Goal: Task Accomplishment & Management: Manage account settings

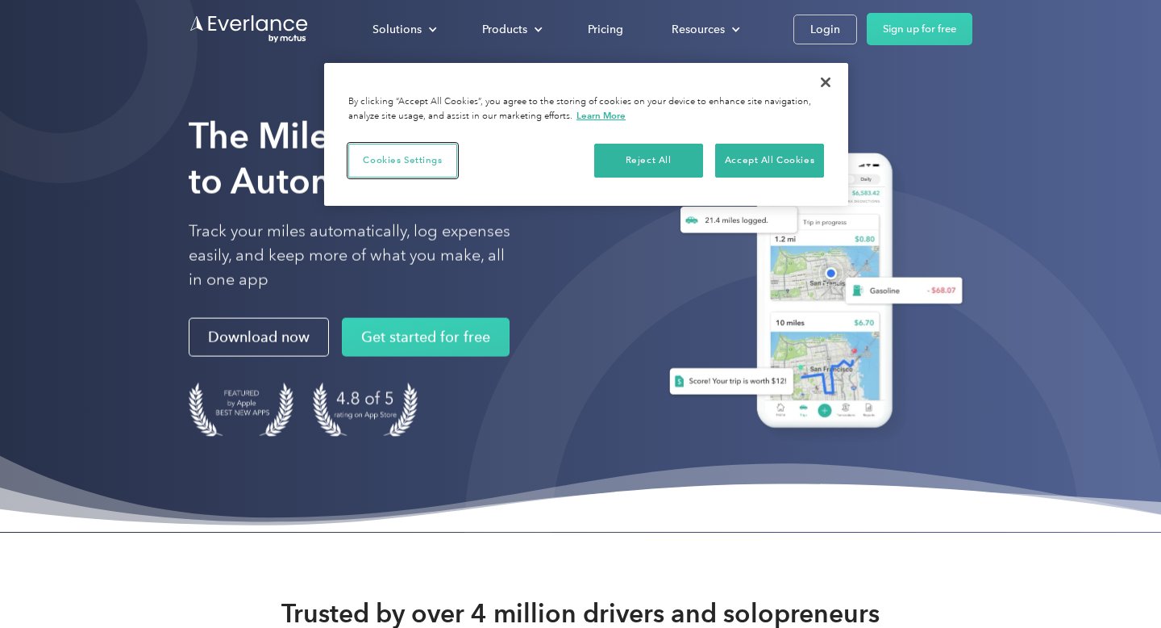
click at [399, 155] on button "Cookies Settings" at bounding box center [402, 161] width 109 height 34
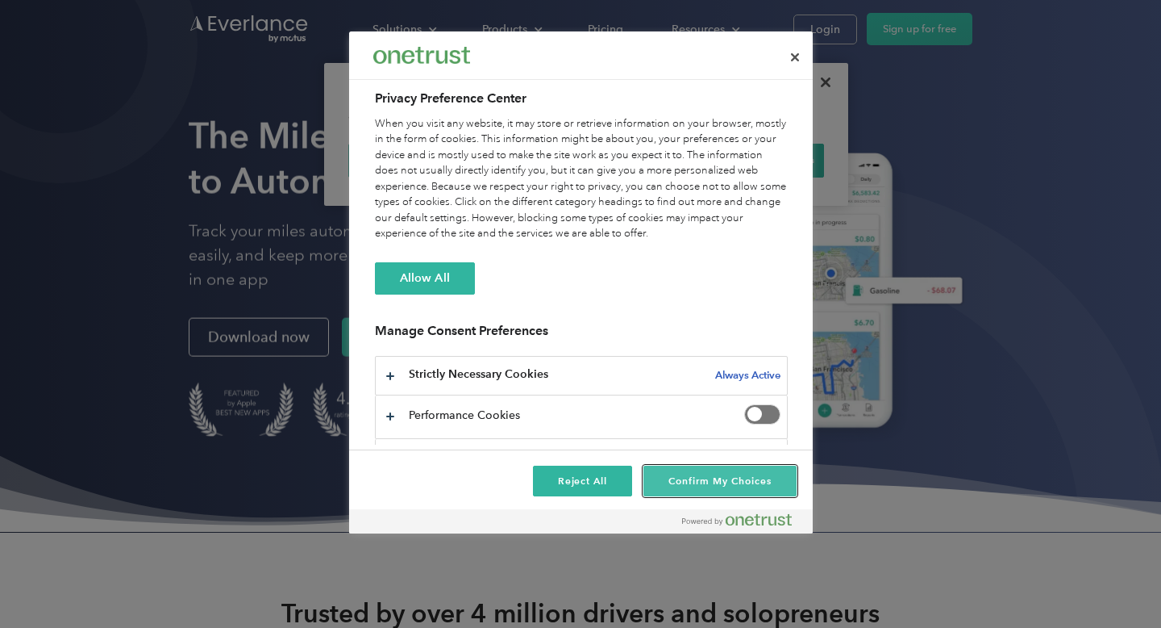
click at [705, 478] on button "Confirm My Choices" at bounding box center [720, 480] width 152 height 31
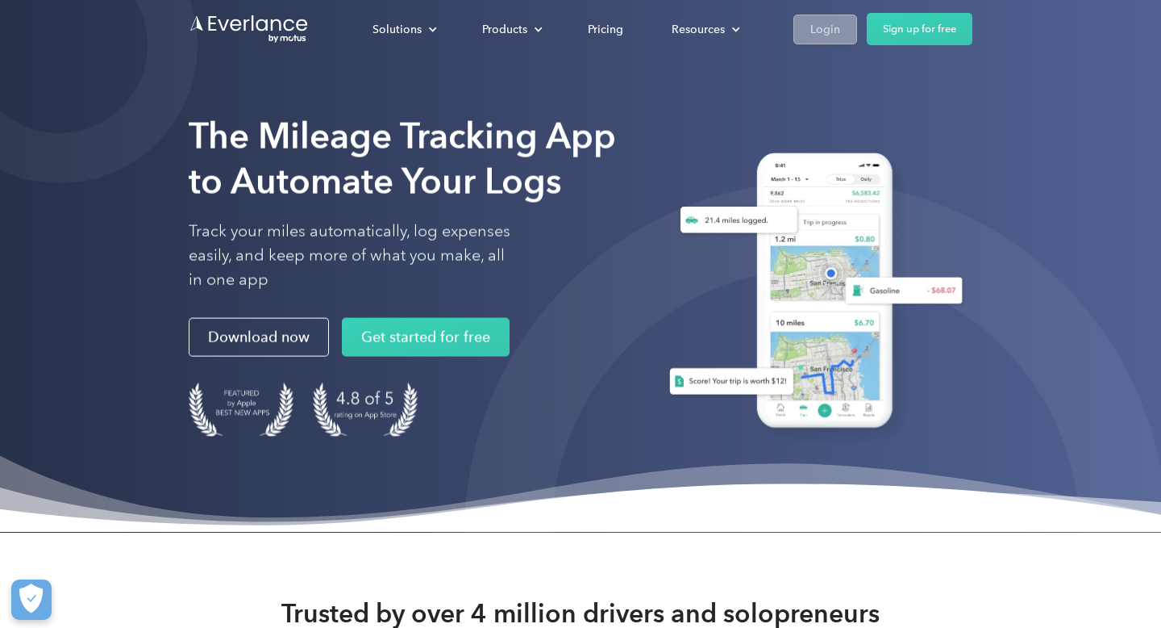
click at [816, 22] on div "Login" at bounding box center [826, 29] width 30 height 20
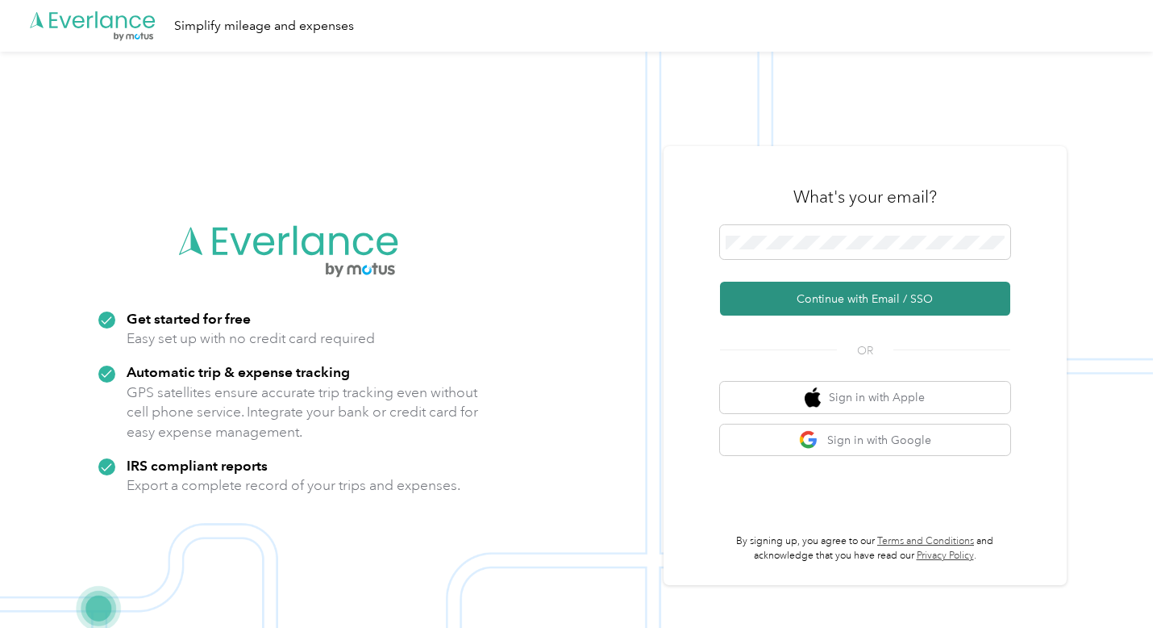
click at [821, 301] on button "Continue with Email / SSO" at bounding box center [865, 298] width 290 height 34
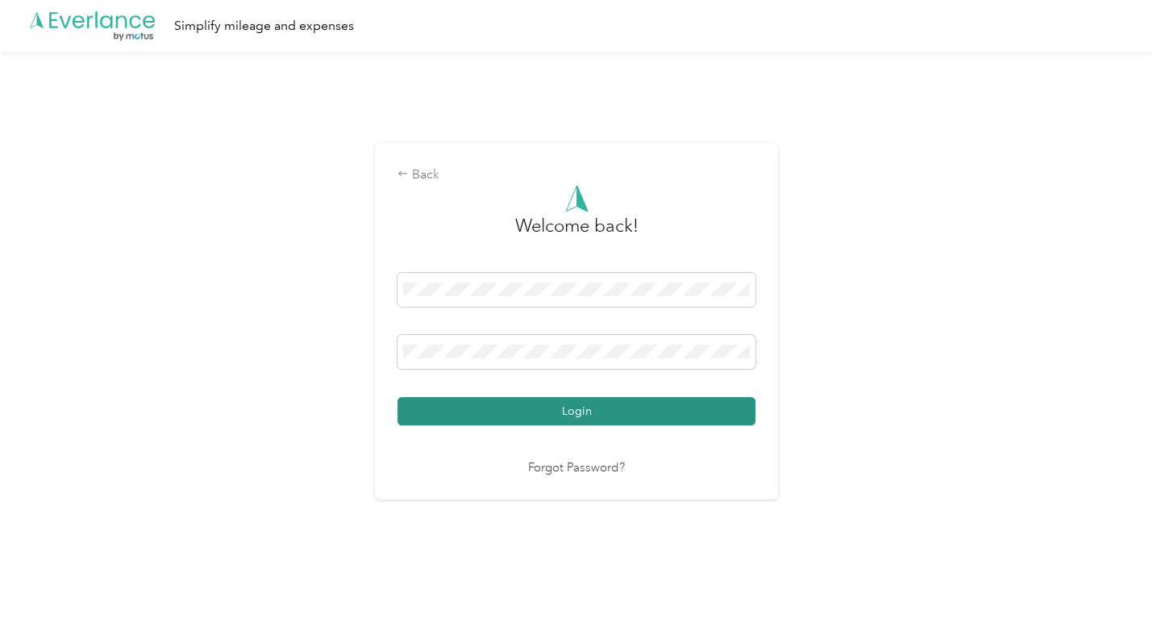
click at [566, 402] on button "Login" at bounding box center [577, 411] width 358 height 28
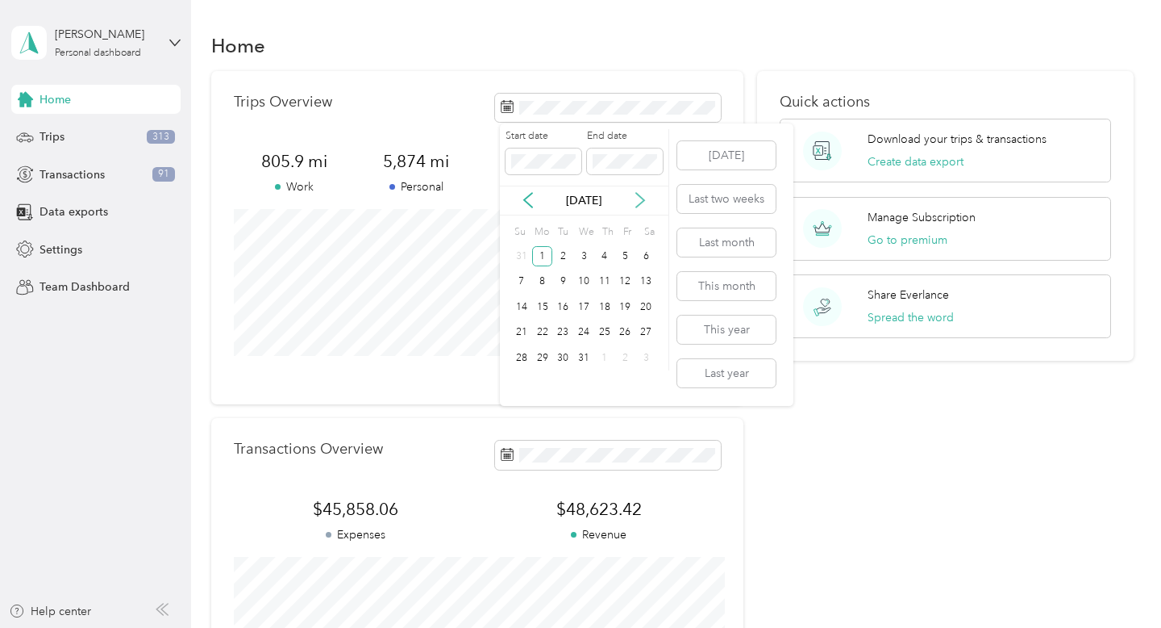
click at [636, 200] on icon at bounding box center [640, 200] width 16 height 16
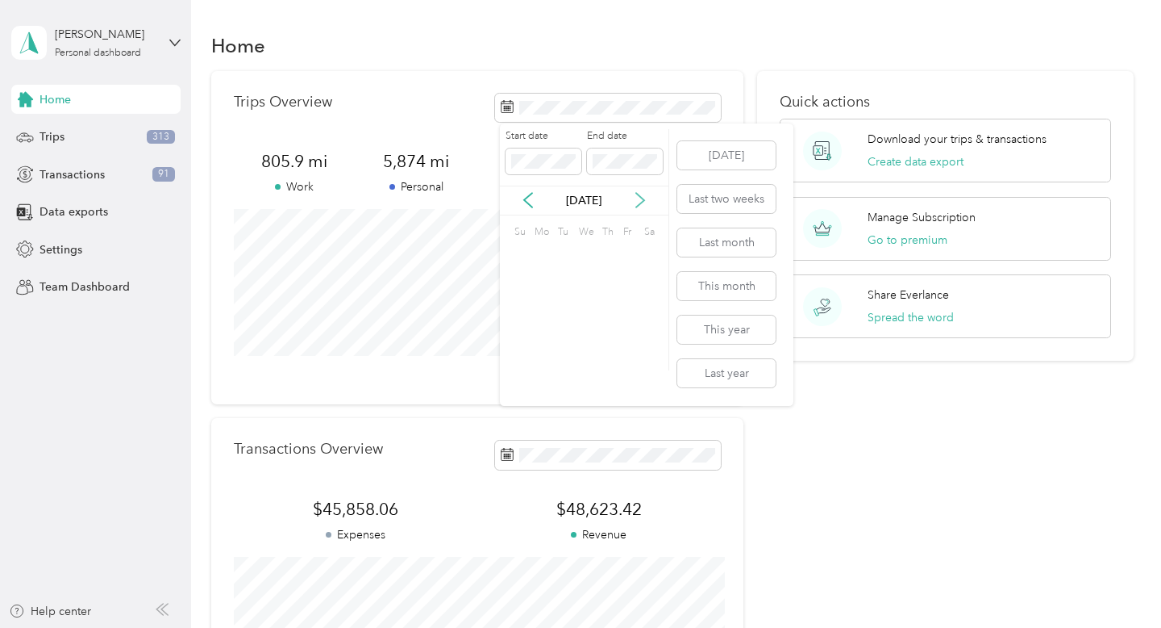
click at [636, 200] on icon at bounding box center [640, 200] width 16 height 16
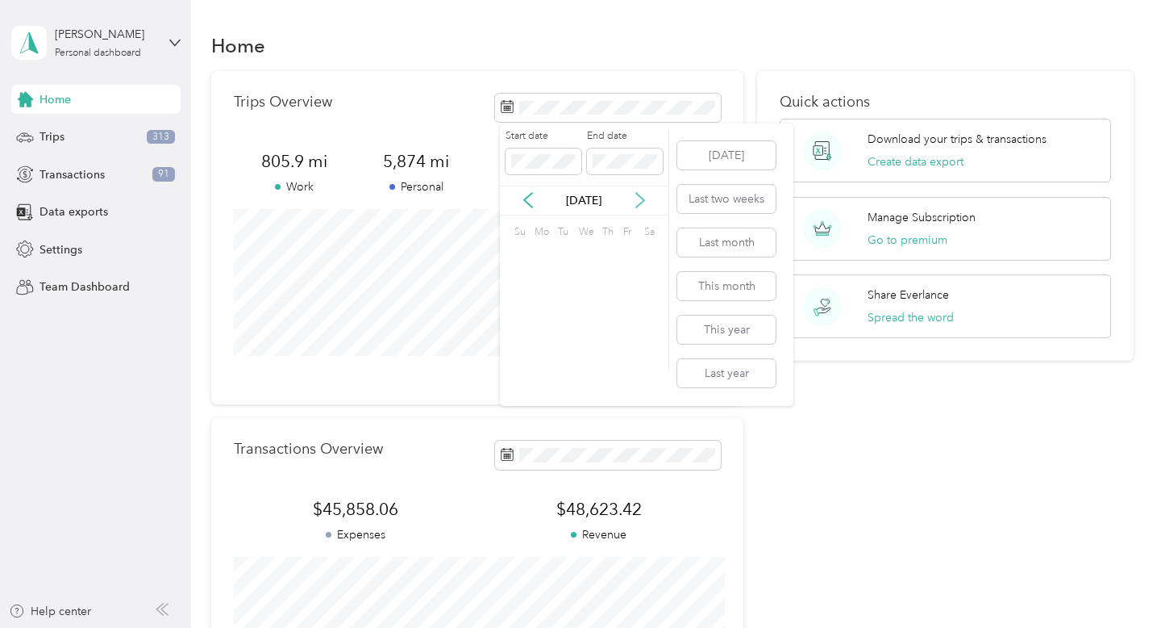
click at [636, 200] on icon at bounding box center [640, 200] width 16 height 16
click at [532, 203] on icon at bounding box center [528, 200] width 16 height 16
click at [568, 356] on div "31" at bounding box center [562, 358] width 21 height 20
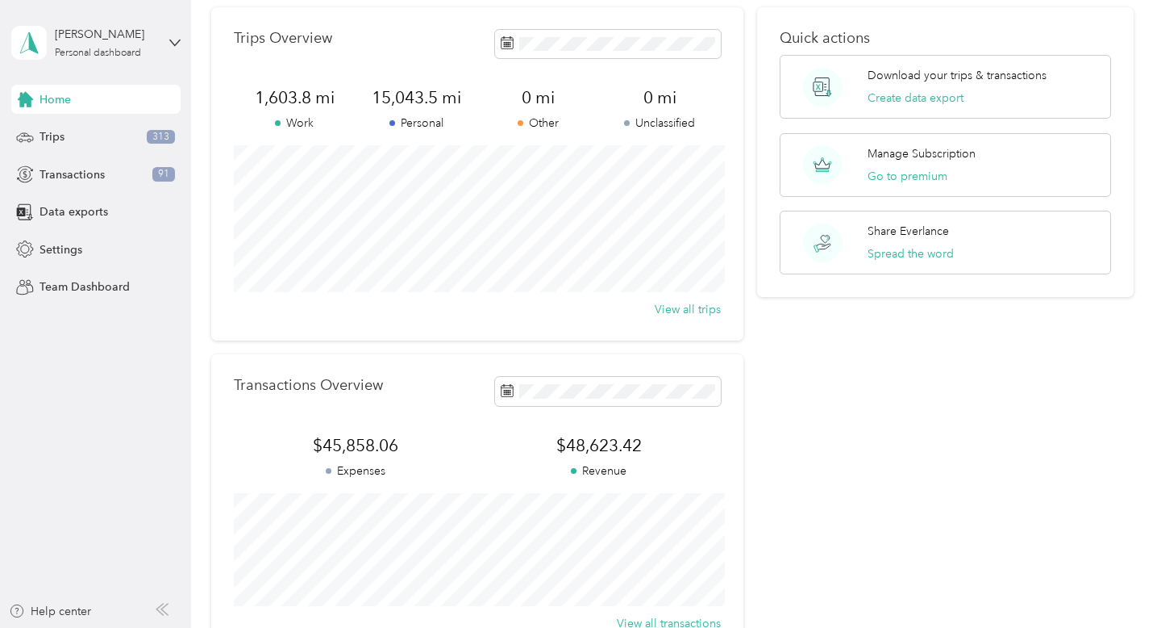
scroll to position [74, 0]
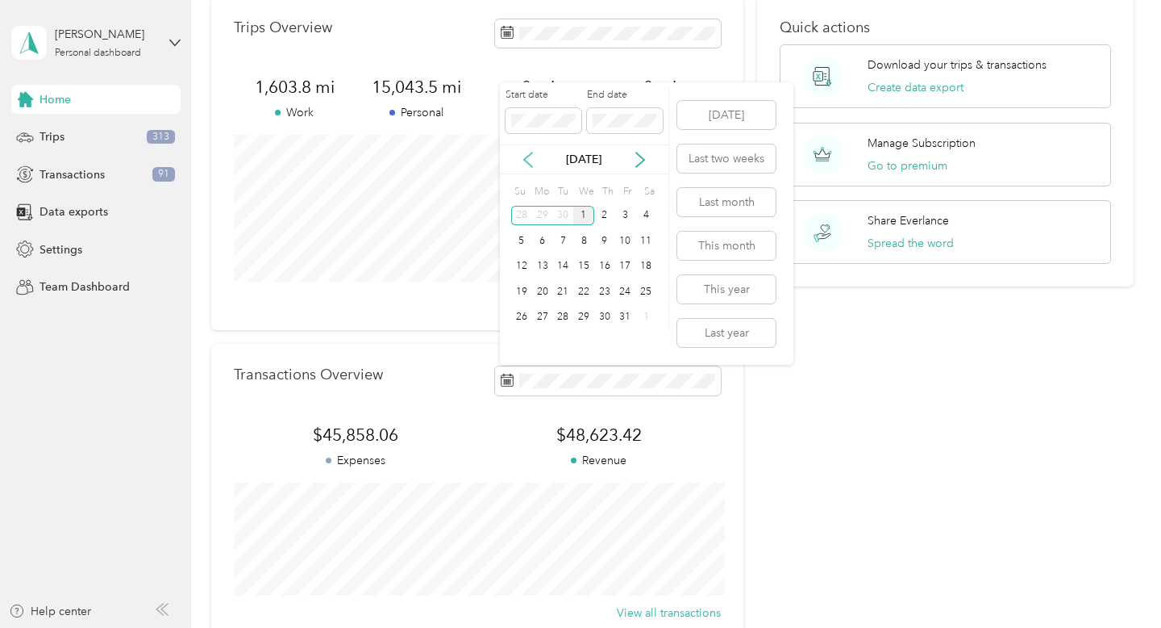
click at [524, 152] on icon at bounding box center [528, 160] width 16 height 16
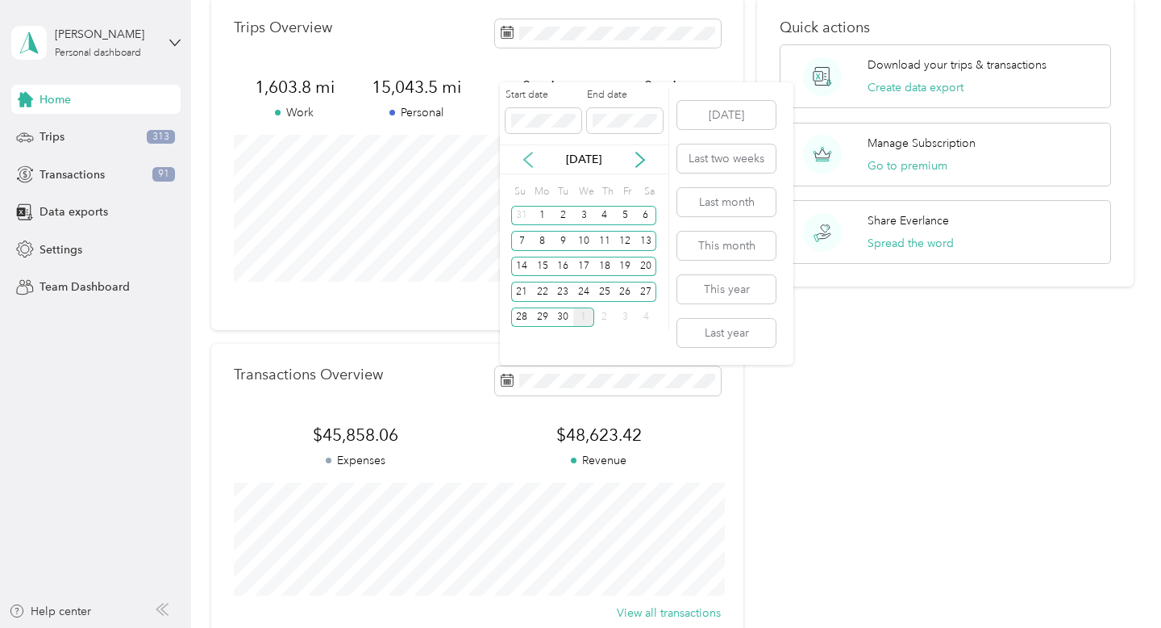
click at [524, 152] on icon at bounding box center [528, 160] width 16 height 16
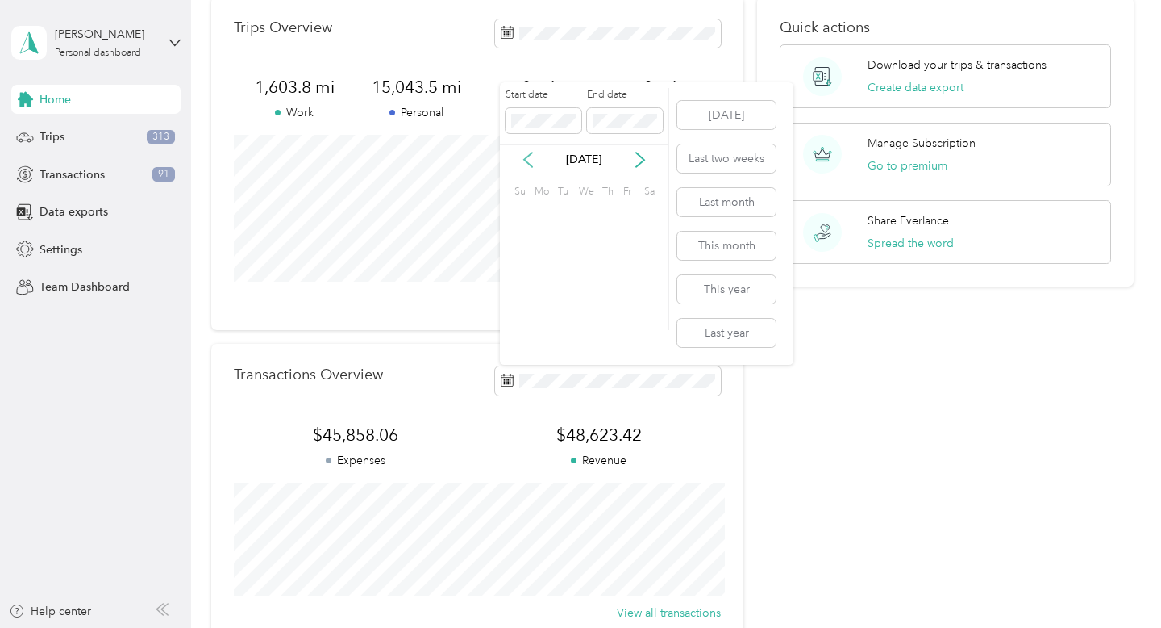
click at [524, 152] on icon at bounding box center [528, 160] width 16 height 16
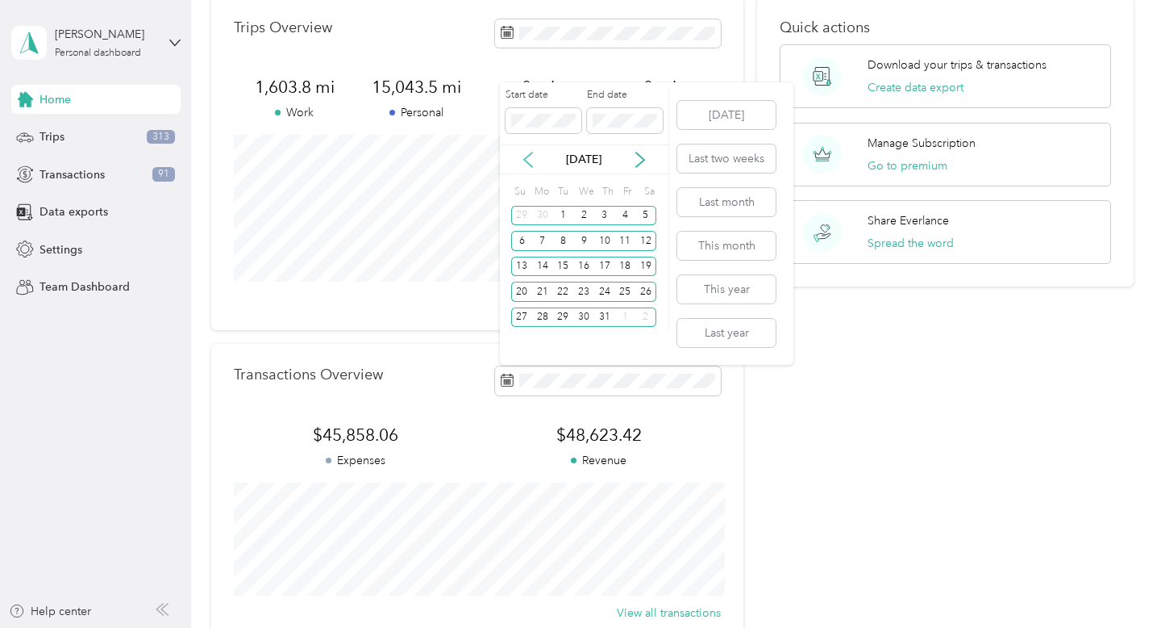
click at [524, 152] on icon at bounding box center [528, 160] width 16 height 16
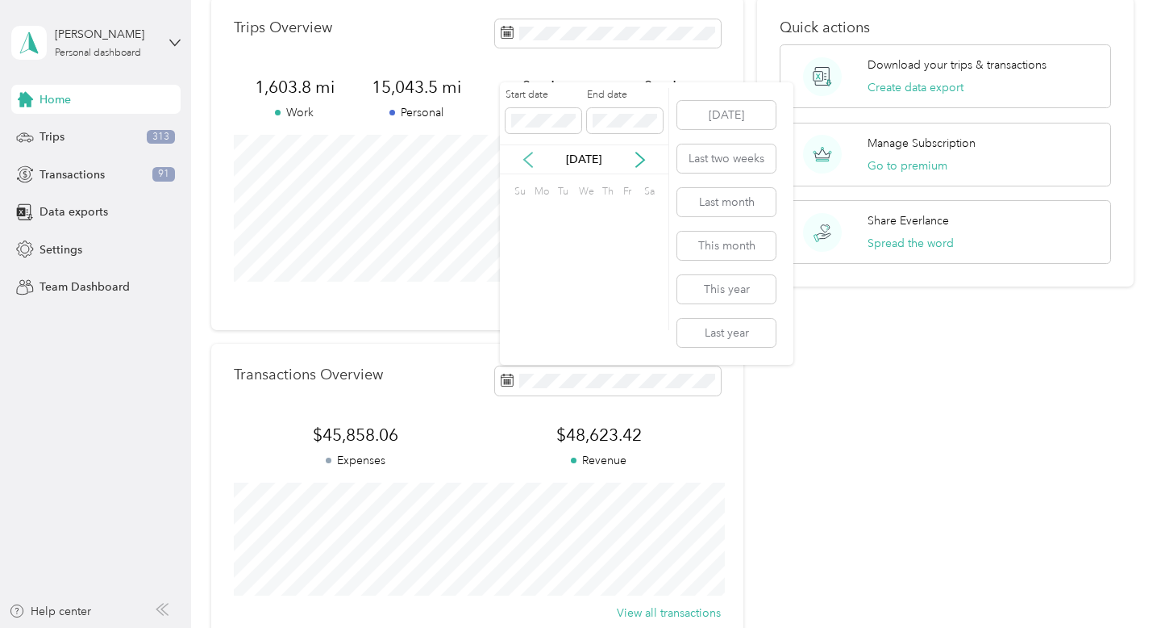
click at [524, 152] on icon at bounding box center [528, 160] width 16 height 16
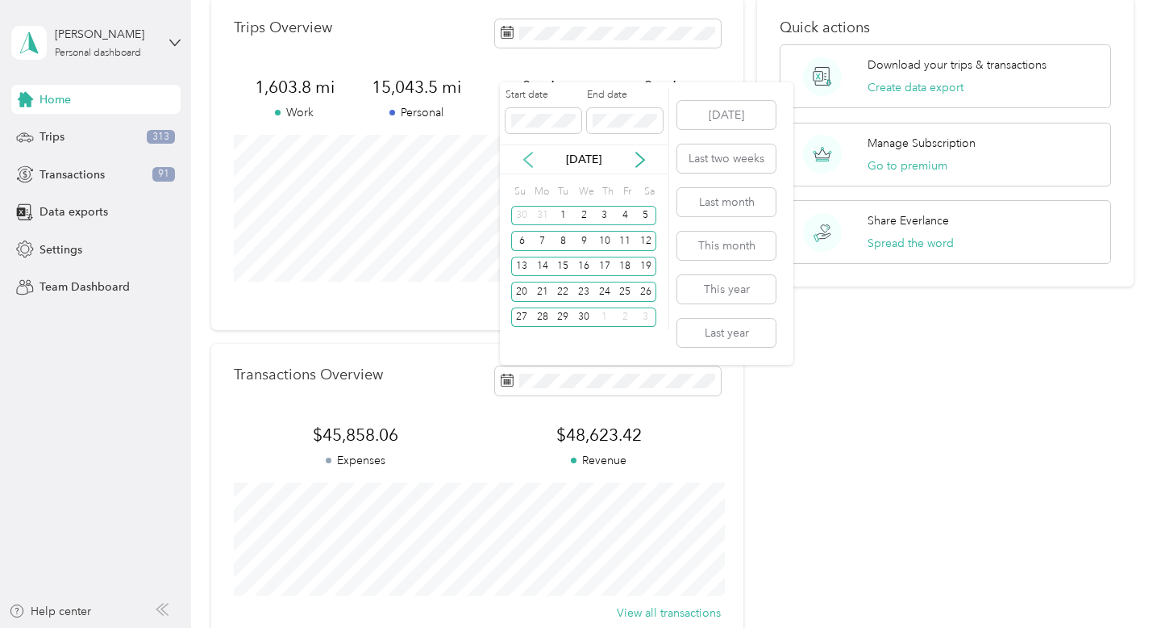
click at [524, 152] on icon at bounding box center [528, 160] width 16 height 16
click at [583, 209] on div "1" at bounding box center [583, 216] width 21 height 20
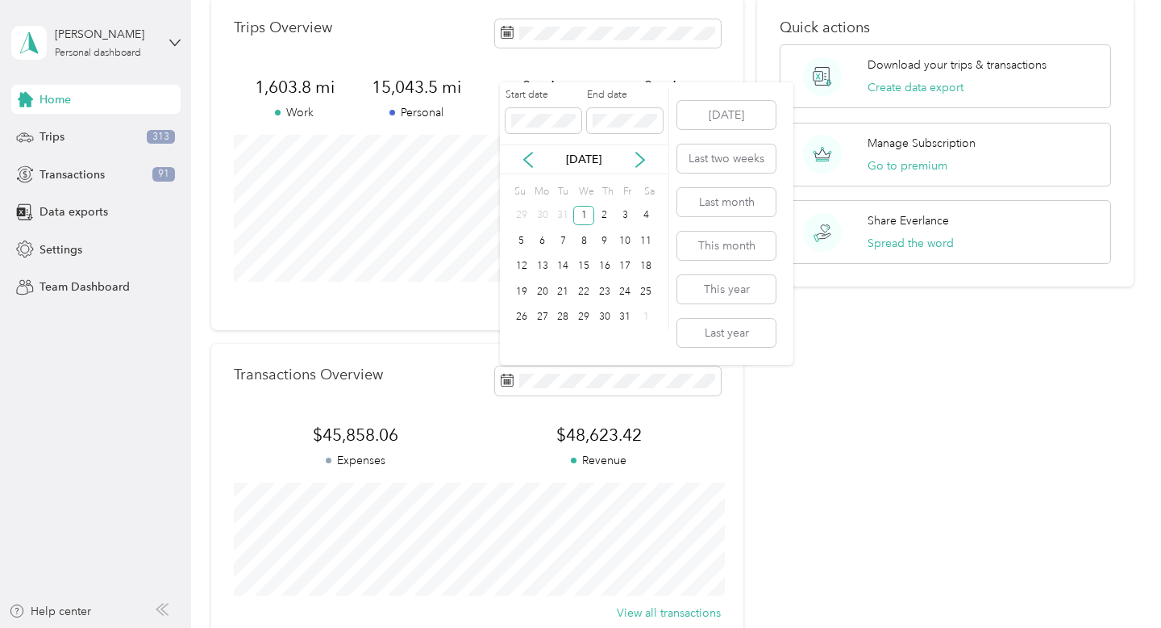
click at [577, 168] on div "Jan 2025" at bounding box center [584, 159] width 169 height 30
click at [642, 165] on icon at bounding box center [640, 160] width 16 height 16
click at [642, 164] on icon at bounding box center [640, 160] width 16 height 16
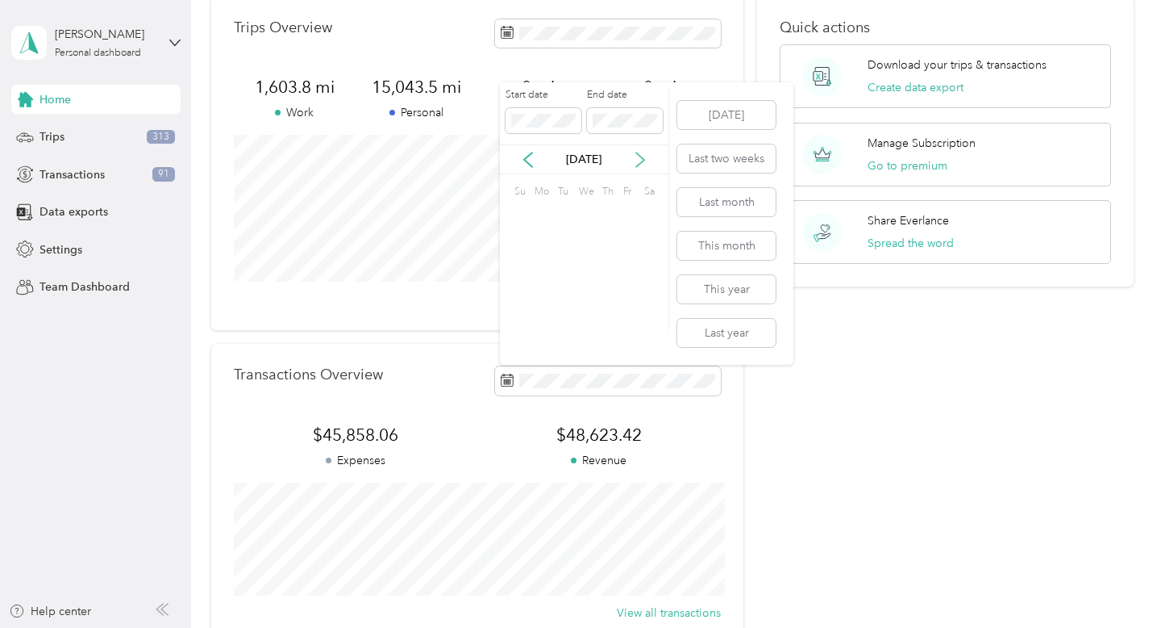
click at [642, 164] on icon at bounding box center [640, 160] width 16 height 16
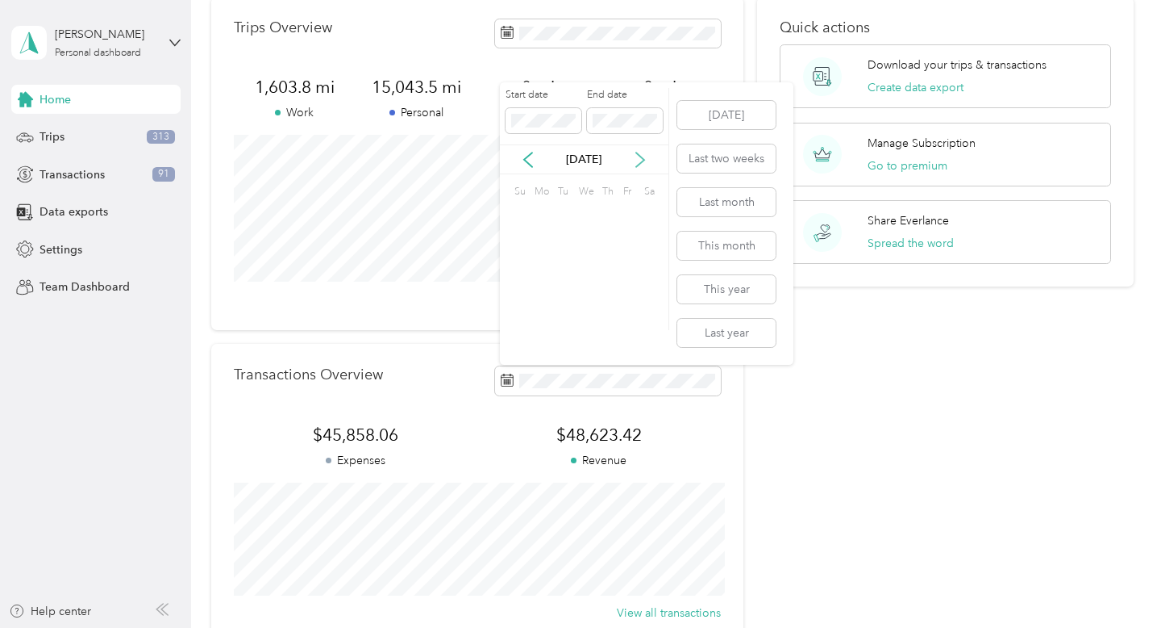
click at [642, 164] on icon at bounding box center [640, 160] width 16 height 16
click at [536, 159] on div "Jan 2026" at bounding box center [584, 159] width 169 height 17
click at [527, 160] on icon at bounding box center [528, 160] width 16 height 16
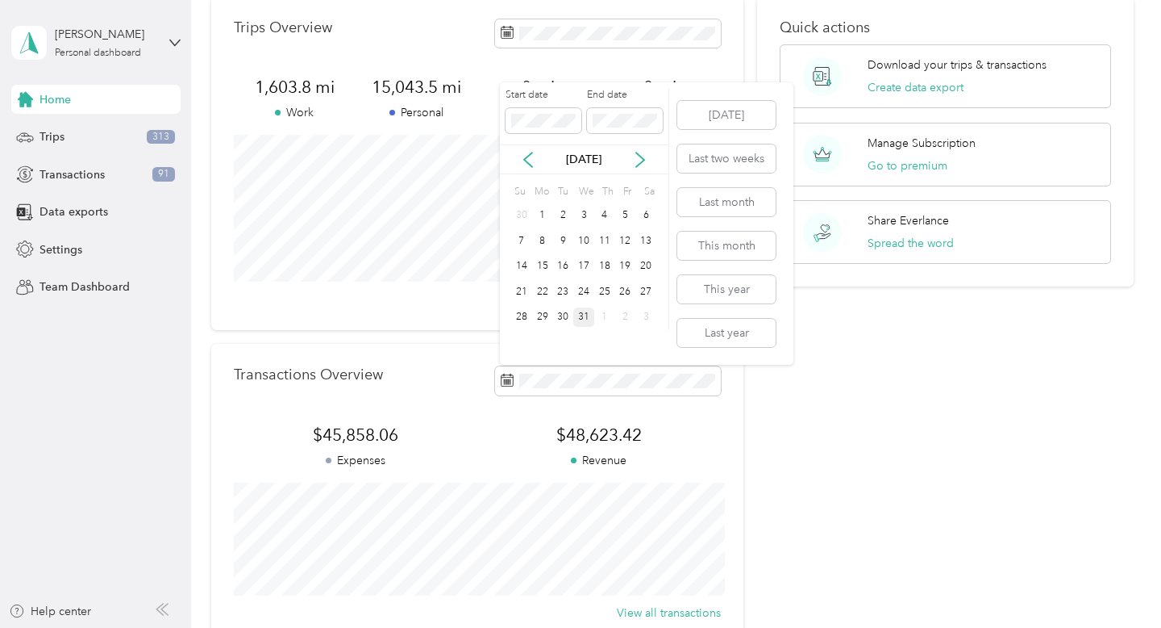
click at [584, 315] on div "31" at bounding box center [583, 317] width 21 height 20
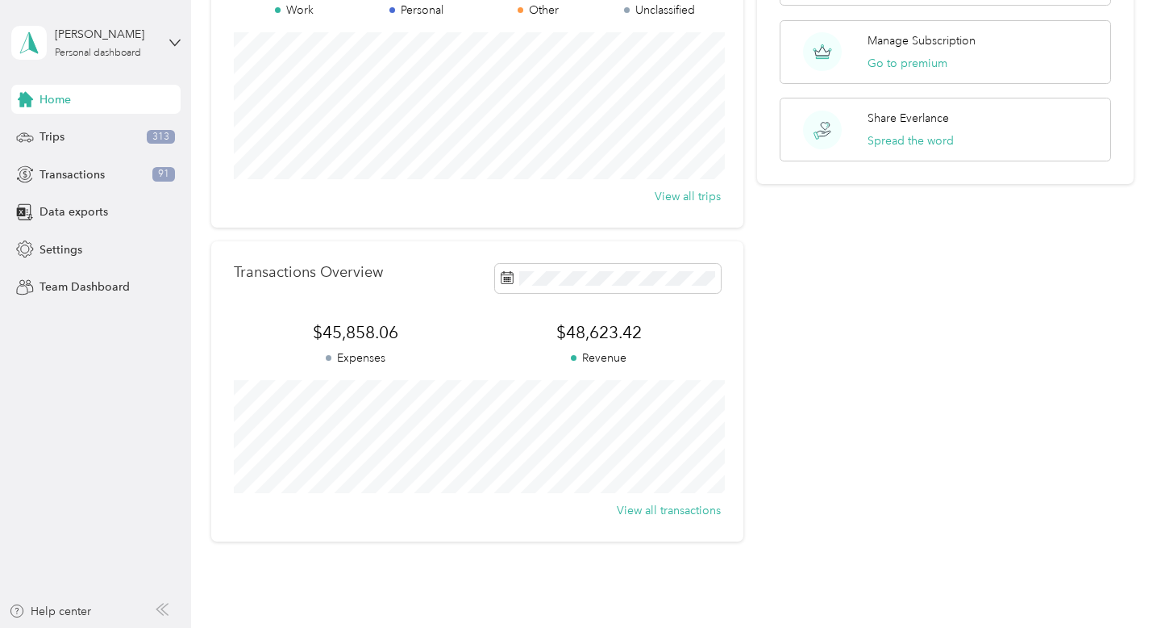
scroll to position [184, 0]
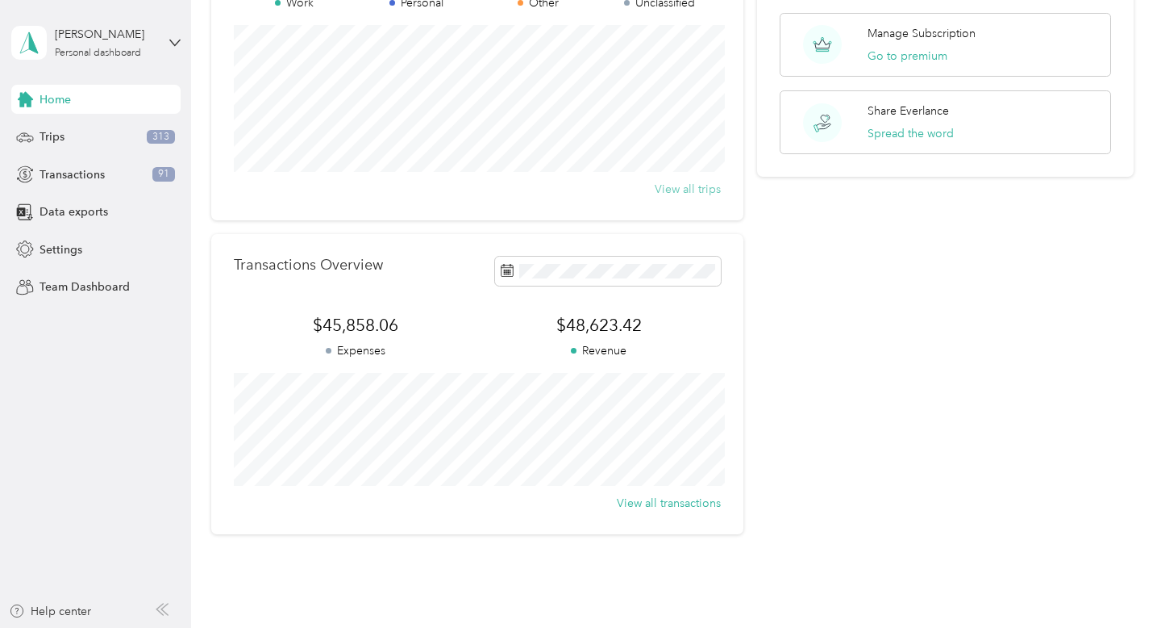
click at [681, 188] on button "View all trips" at bounding box center [688, 189] width 66 height 17
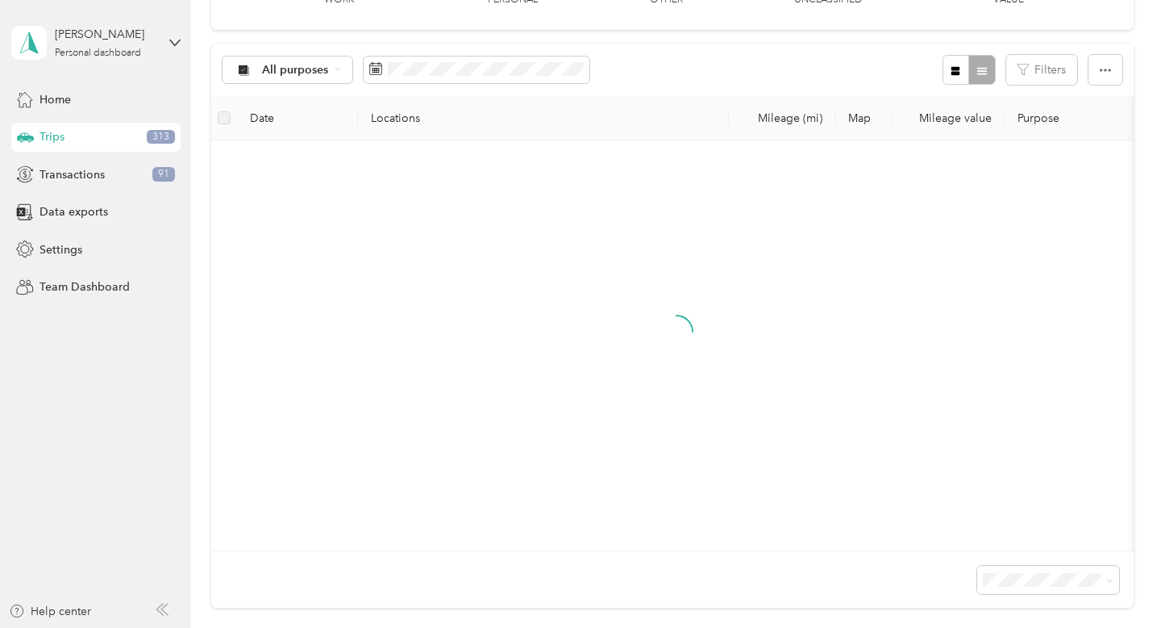
scroll to position [109, 0]
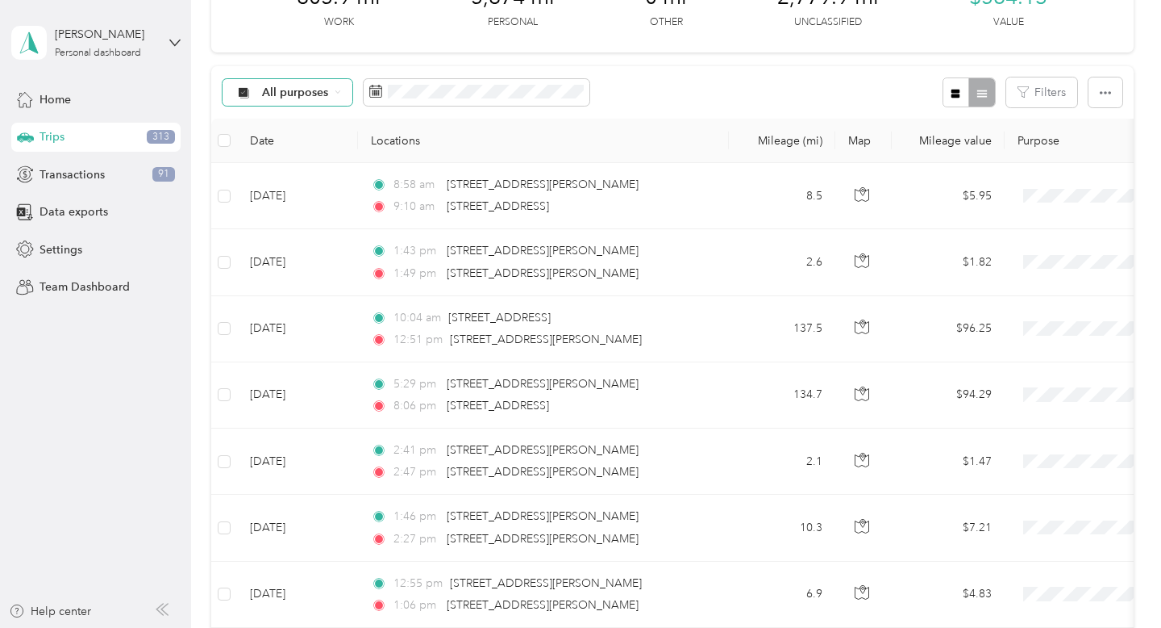
click at [338, 94] on icon at bounding box center [338, 92] width 6 height 6
click at [306, 235] on span "Real Estate" at bounding box center [301, 234] width 78 height 17
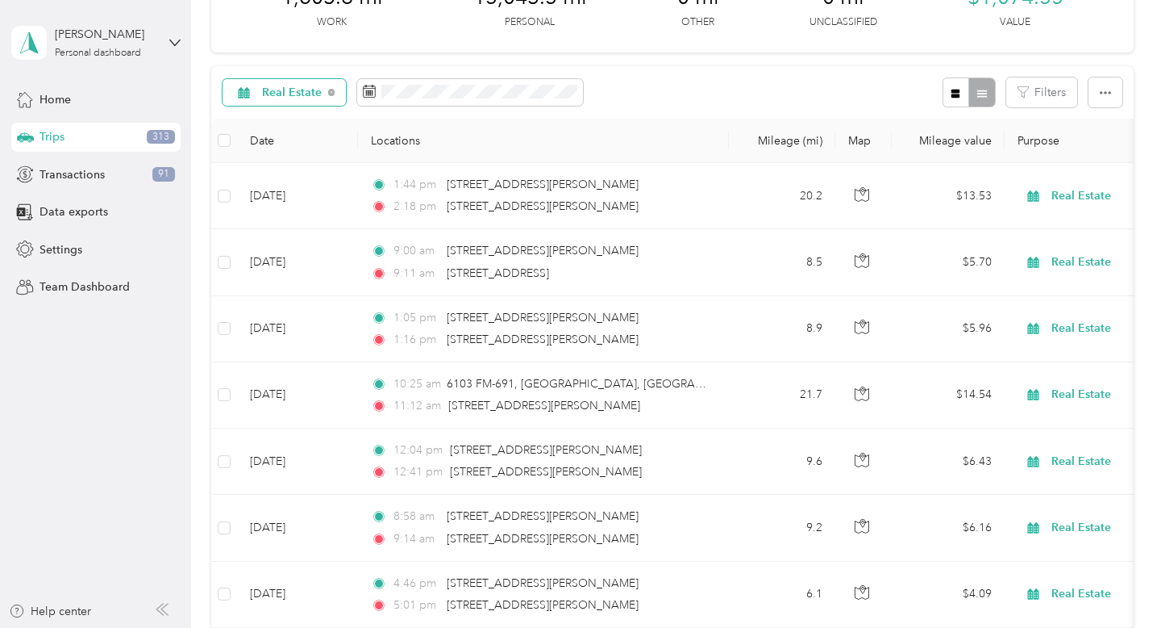
click at [711, 145] on th "Locations" at bounding box center [543, 141] width 371 height 44
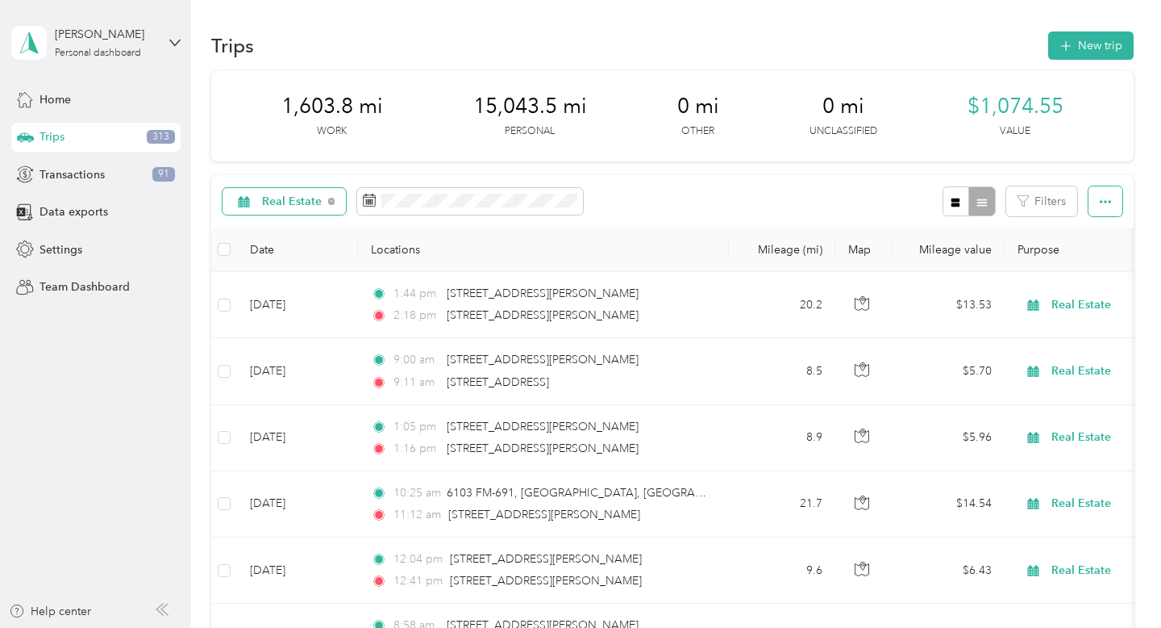
click at [1119, 210] on button "button" at bounding box center [1106, 201] width 34 height 30
click at [1103, 261] on span "Export" at bounding box center [1091, 260] width 34 height 14
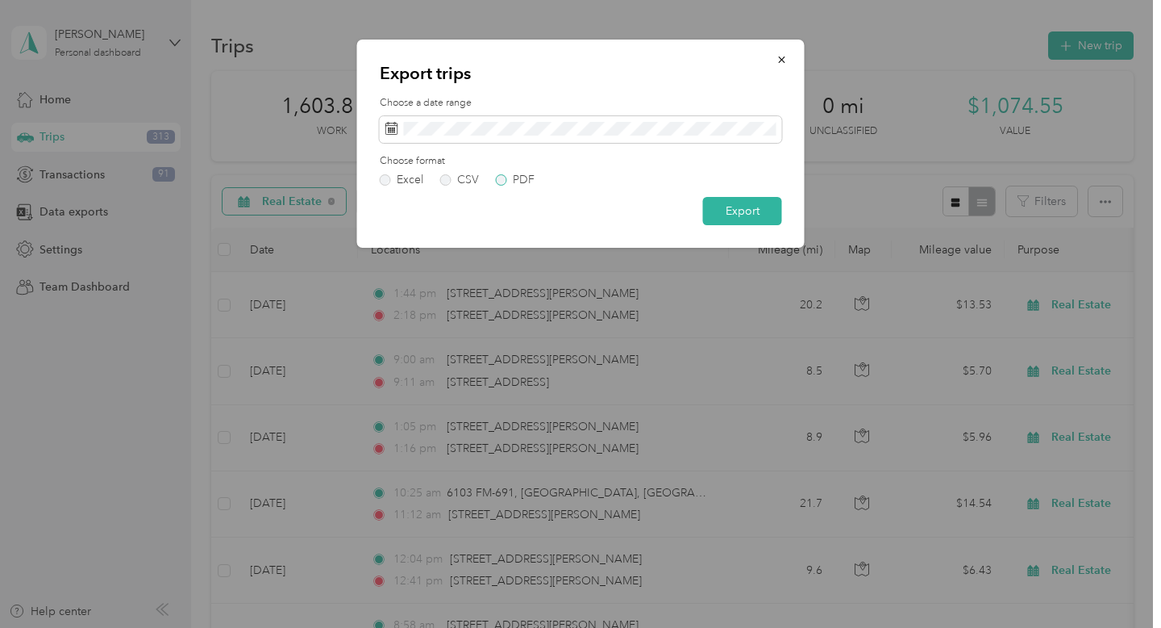
click at [500, 177] on label "PDF" at bounding box center [515, 179] width 39 height 11
click at [742, 212] on button "Export" at bounding box center [742, 211] width 79 height 28
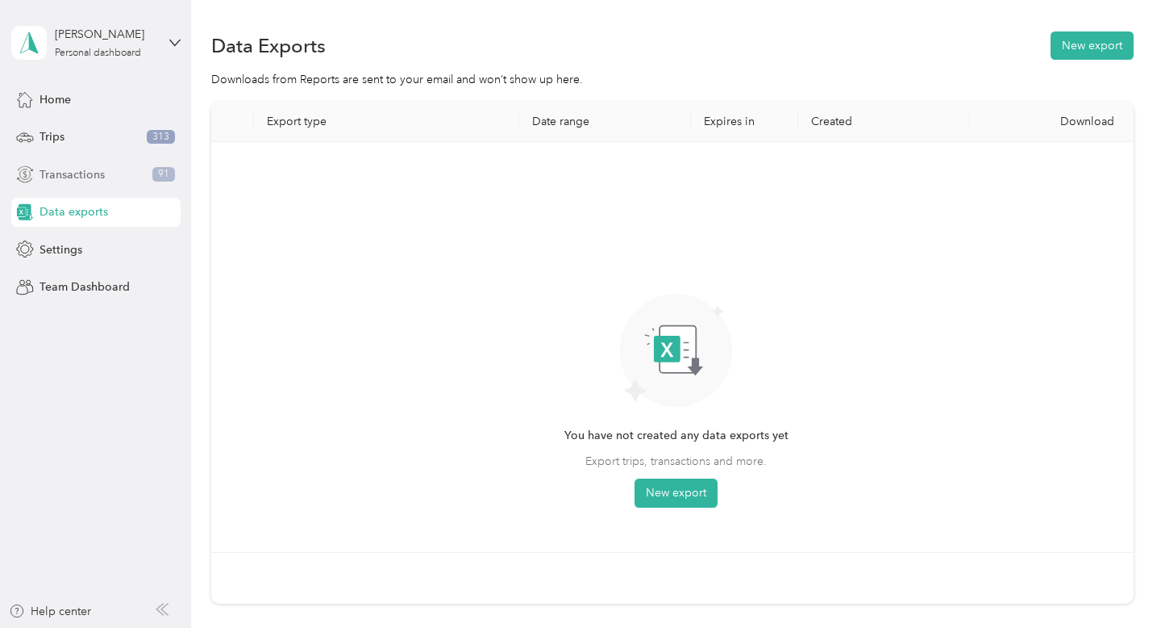
click at [102, 170] on span "Transactions" at bounding box center [72, 174] width 65 height 17
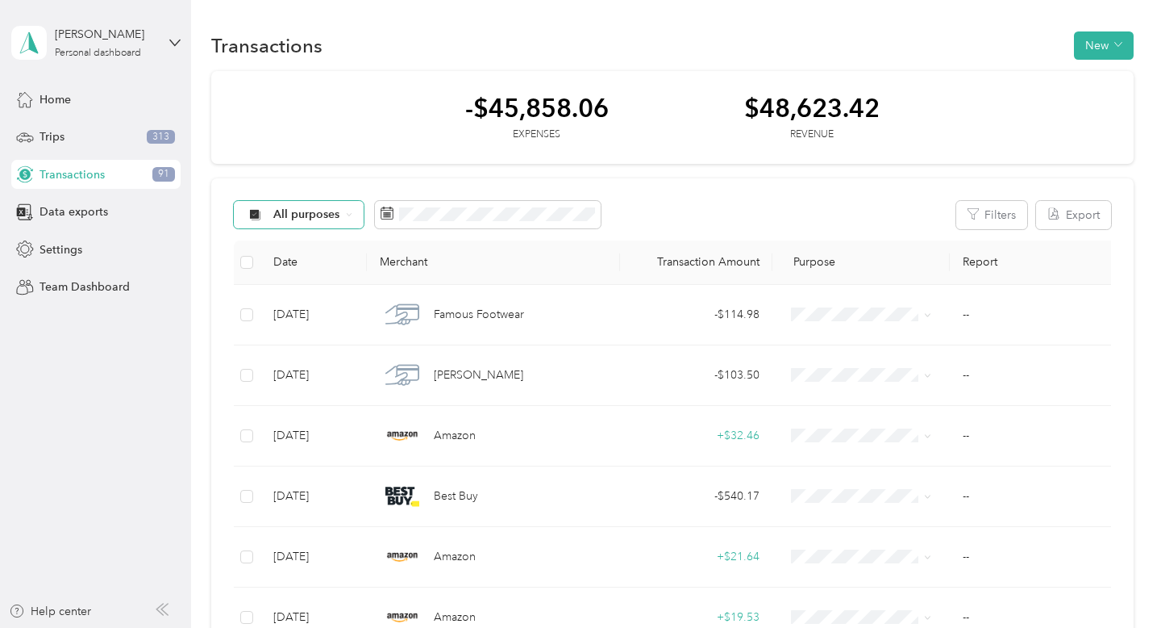
click at [339, 219] on span "All purposes" at bounding box center [306, 214] width 67 height 11
click at [322, 348] on span "Real Estate" at bounding box center [312, 356] width 78 height 17
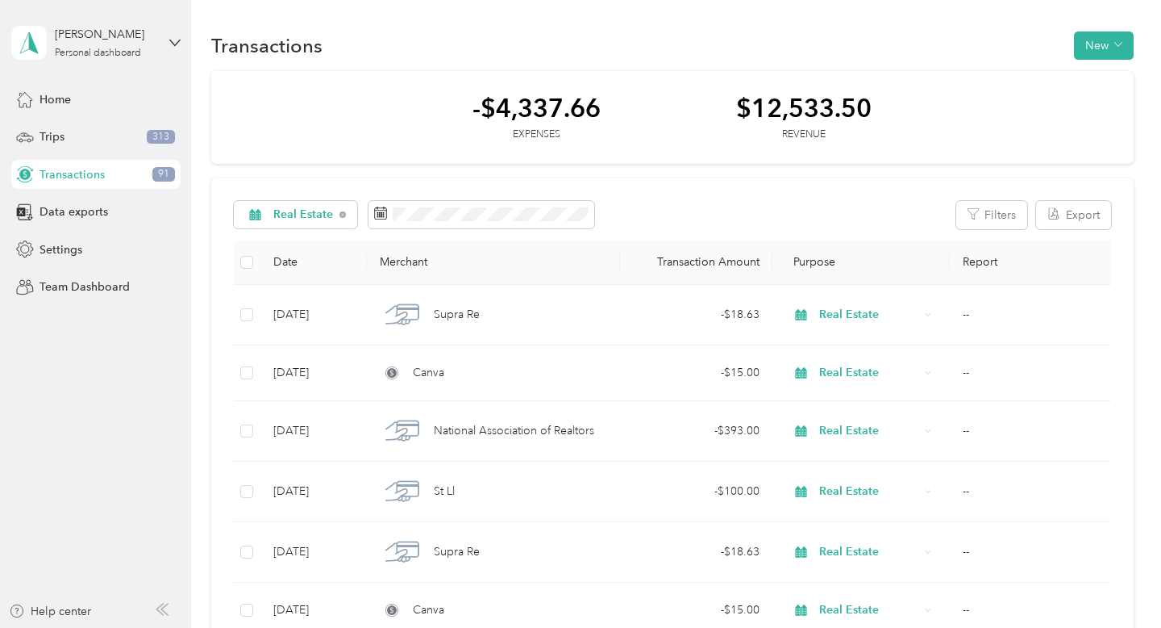
click at [636, 215] on div "Real Estate Filters Export" at bounding box center [673, 215] width 878 height 28
click at [1090, 215] on button "Export" at bounding box center [1073, 215] width 75 height 28
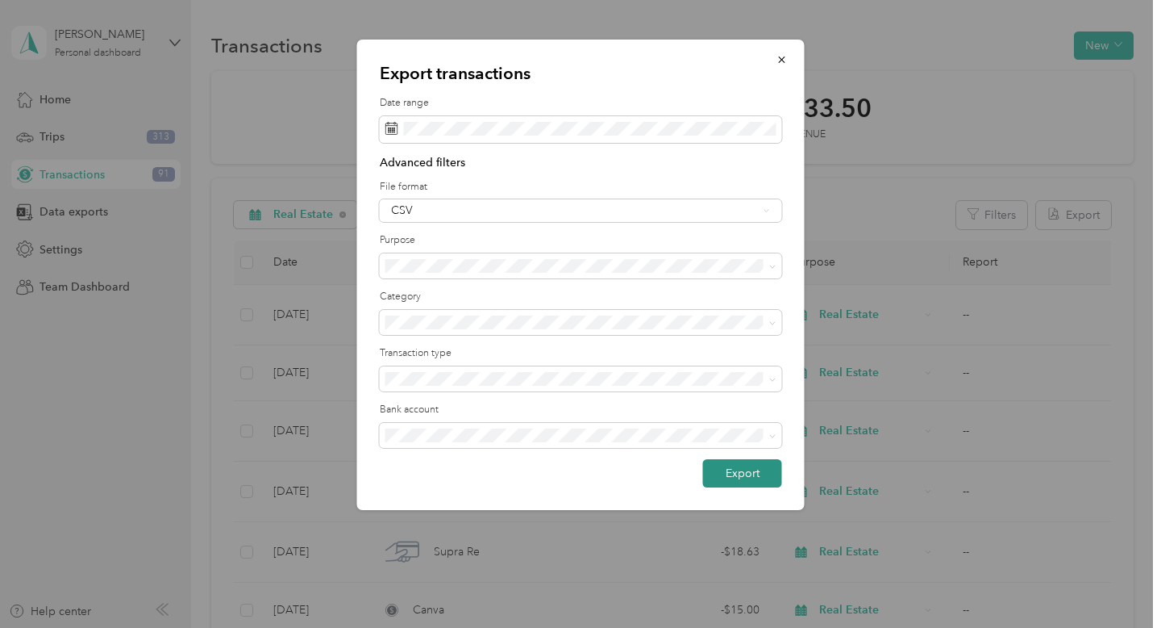
click at [736, 477] on button "Export" at bounding box center [742, 473] width 79 height 28
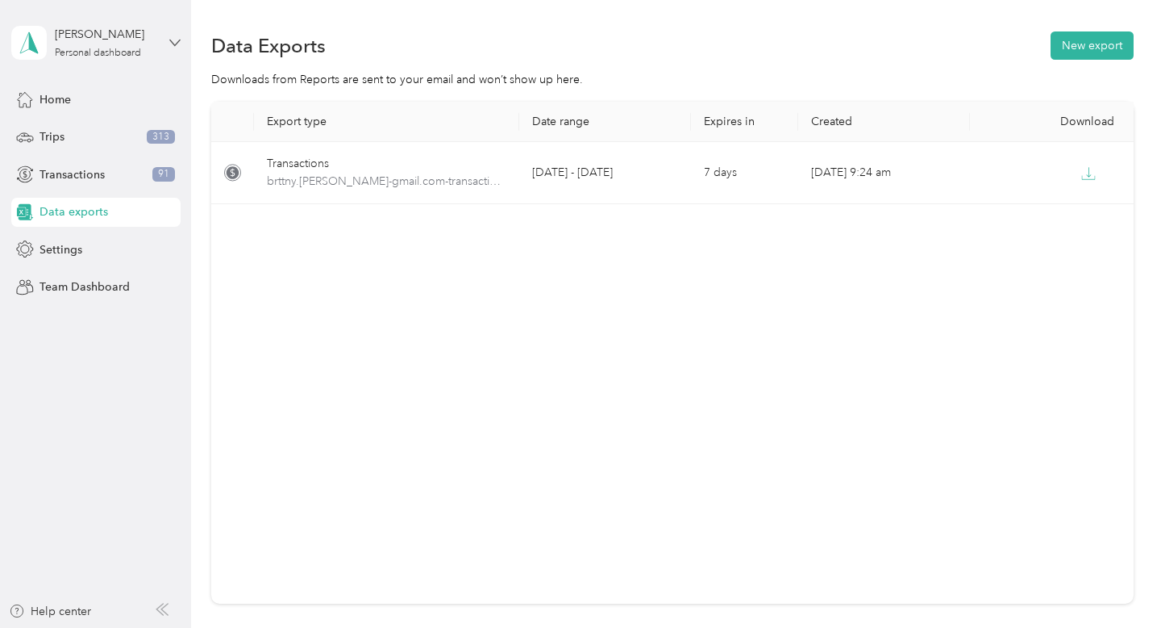
click at [175, 44] on icon at bounding box center [174, 43] width 10 height 6
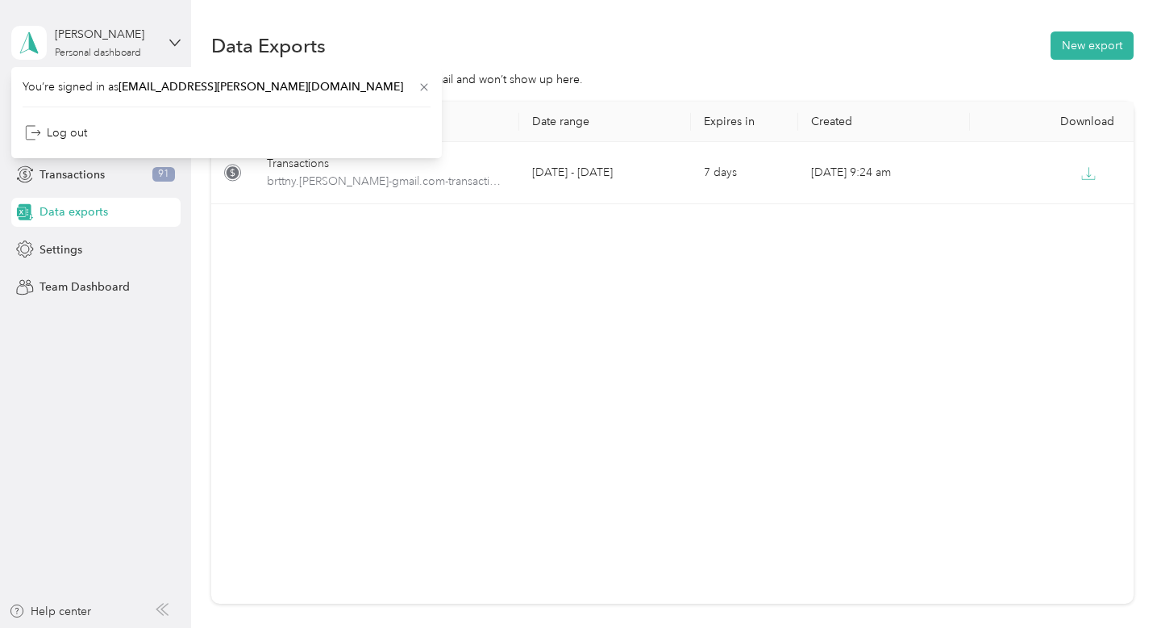
click at [174, 54] on div "Brittany Sexton Personal dashboard" at bounding box center [95, 43] width 169 height 56
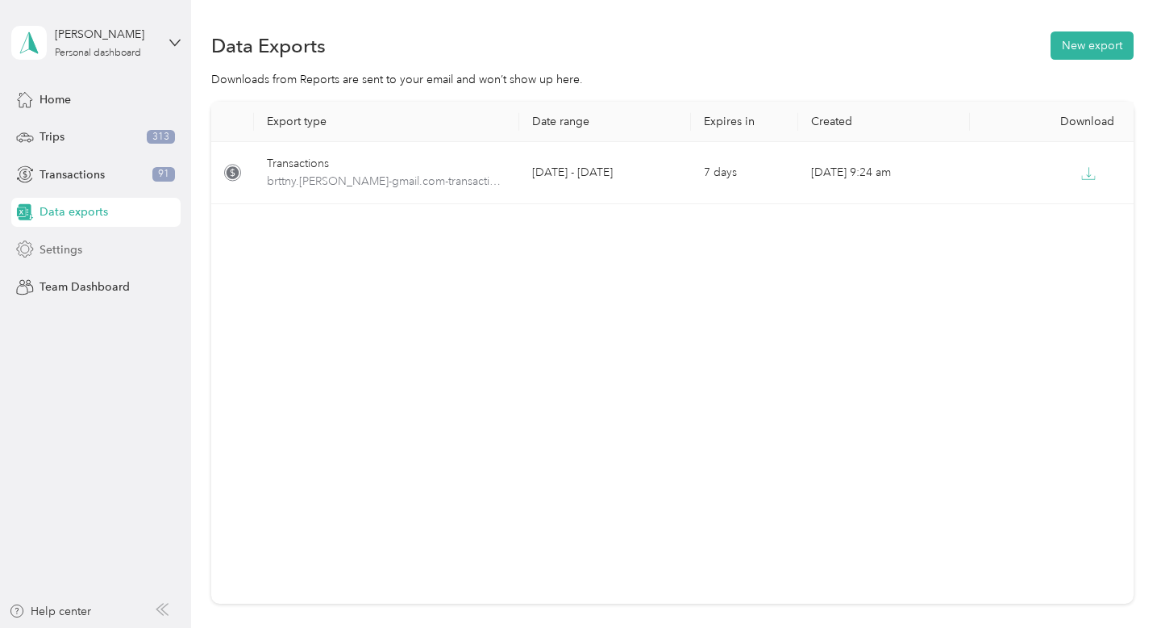
click at [49, 247] on span "Settings" at bounding box center [61, 249] width 43 height 17
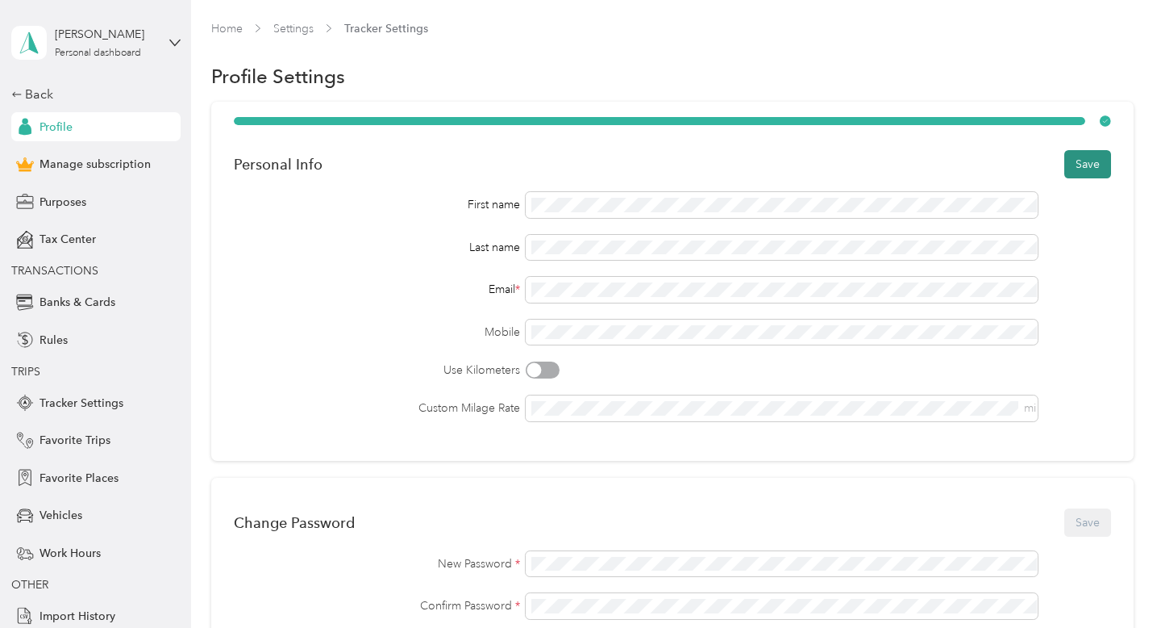
click at [1096, 165] on button "Save" at bounding box center [1088, 164] width 47 height 28
click at [69, 127] on span "Profile" at bounding box center [56, 127] width 33 height 17
click at [33, 51] on polygon at bounding box center [33, 41] width 9 height 21
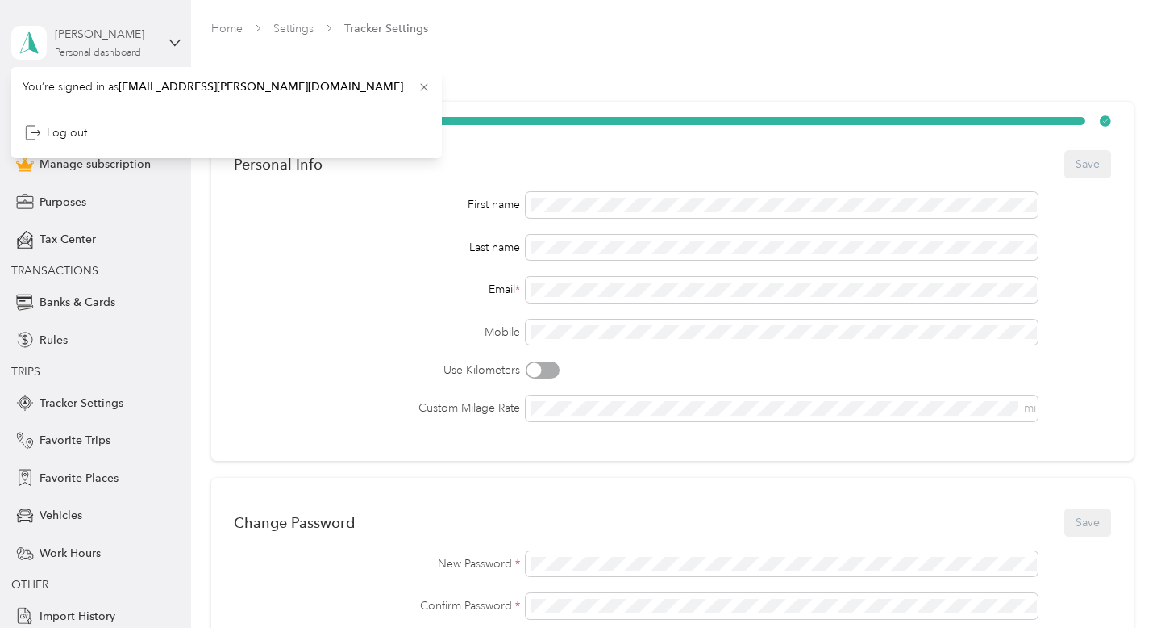
click at [134, 29] on div "[PERSON_NAME]" at bounding box center [105, 34] width 101 height 17
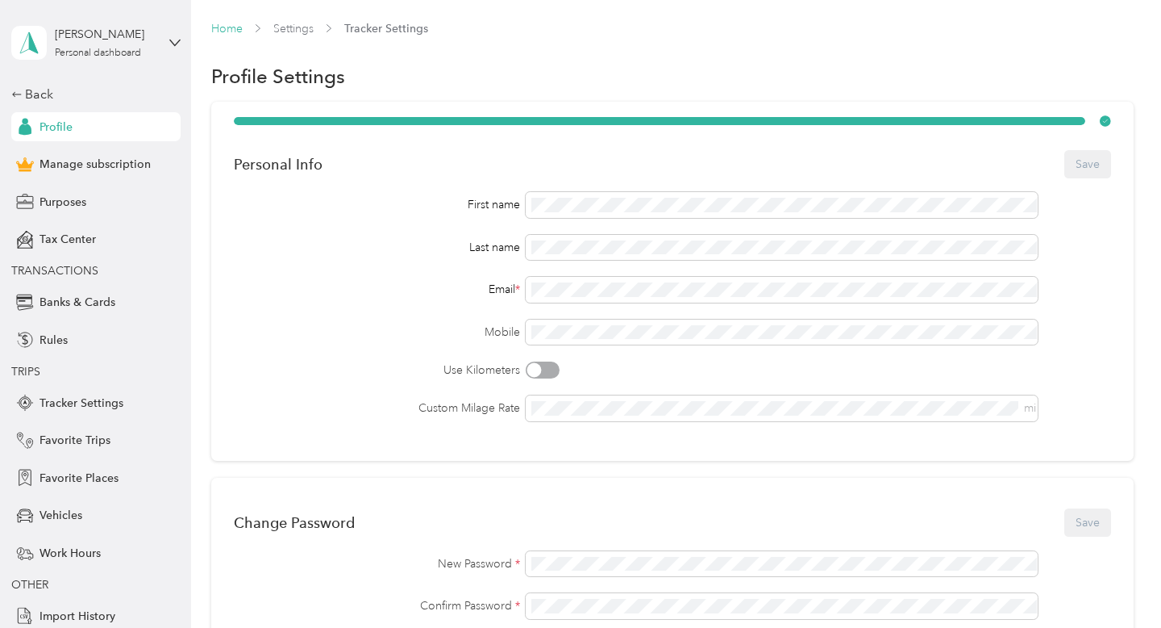
click at [227, 27] on link "Home" at bounding box center [226, 29] width 31 height 14
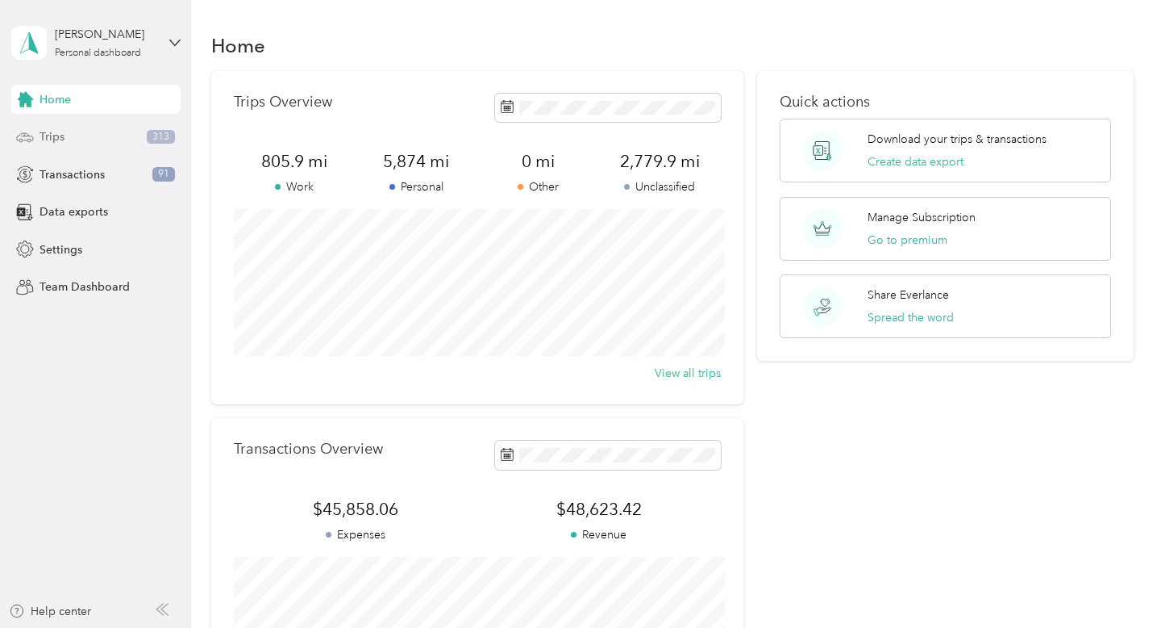
click at [69, 139] on div "Trips 313" at bounding box center [95, 137] width 169 height 29
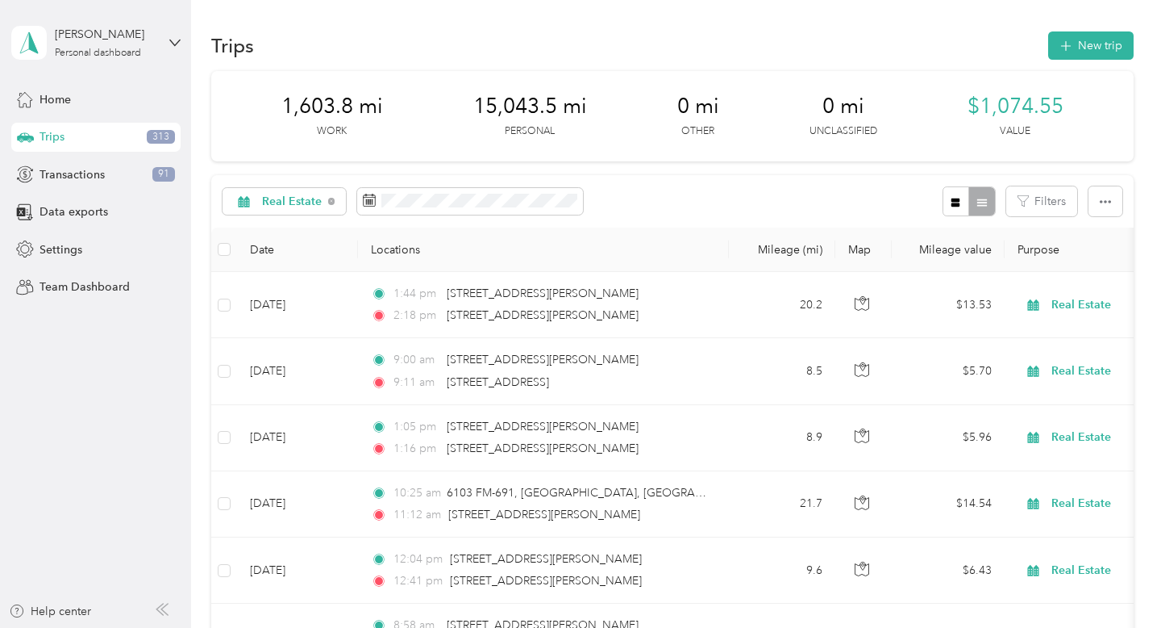
click at [632, 201] on div "Real Estate Filters" at bounding box center [672, 201] width 923 height 52
click at [1111, 202] on icon "button" at bounding box center [1105, 201] width 11 height 11
click at [1087, 261] on span "Export" at bounding box center [1091, 260] width 34 height 14
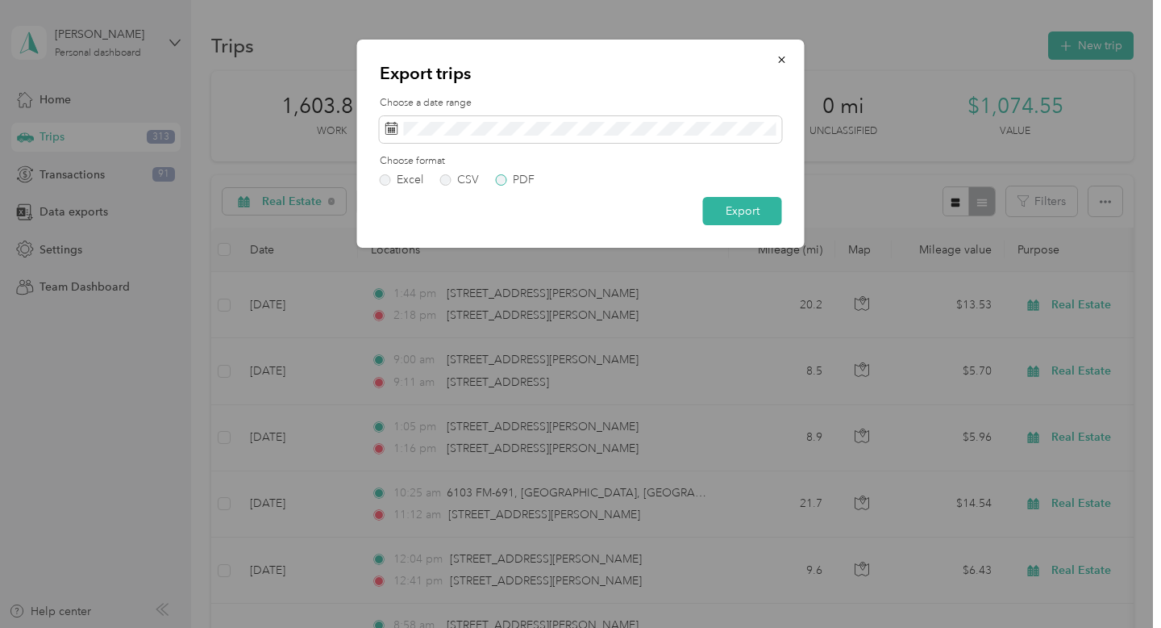
click at [496, 180] on label "PDF" at bounding box center [515, 179] width 39 height 11
click at [748, 214] on button "Export" at bounding box center [742, 211] width 79 height 28
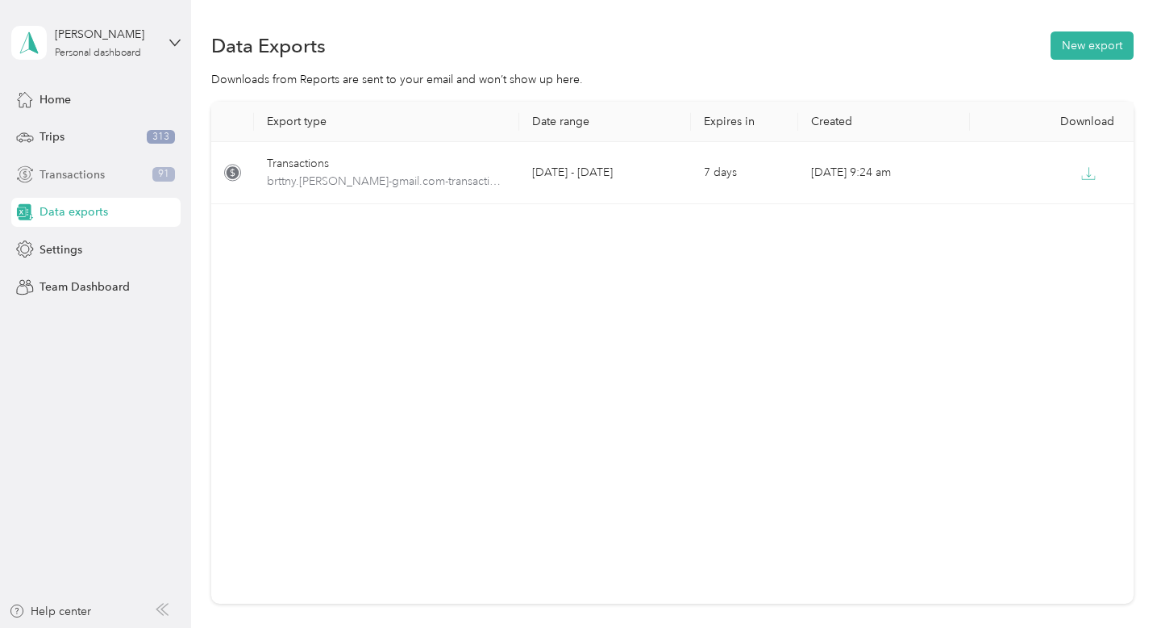
click at [87, 176] on span "Transactions" at bounding box center [72, 174] width 65 height 17
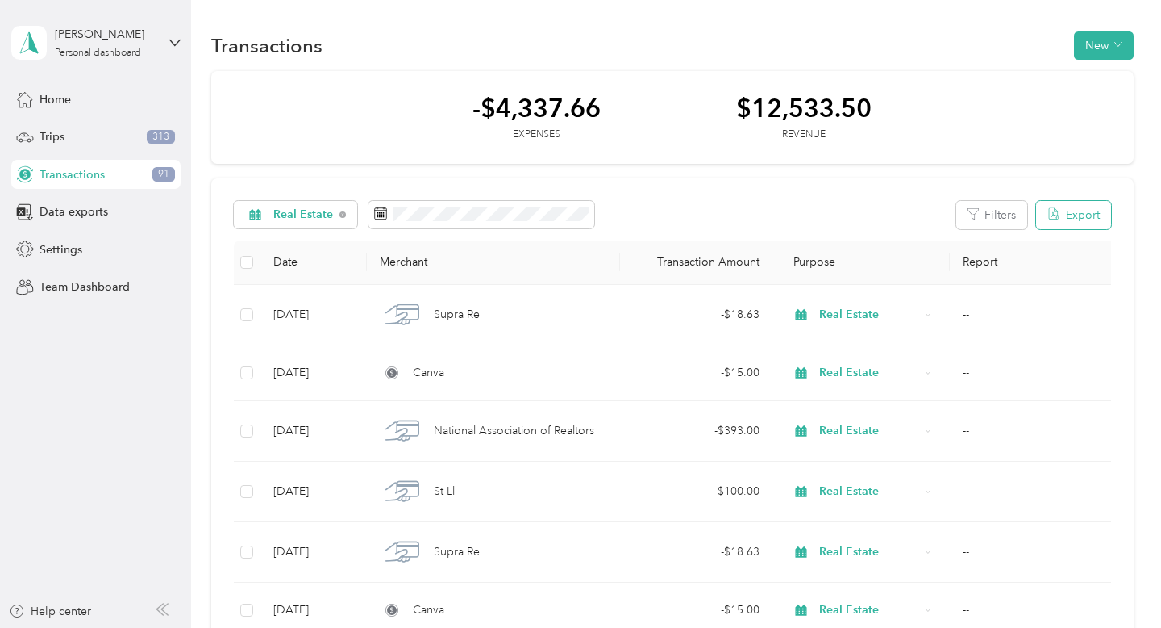
click at [1101, 221] on button "Export" at bounding box center [1073, 215] width 75 height 28
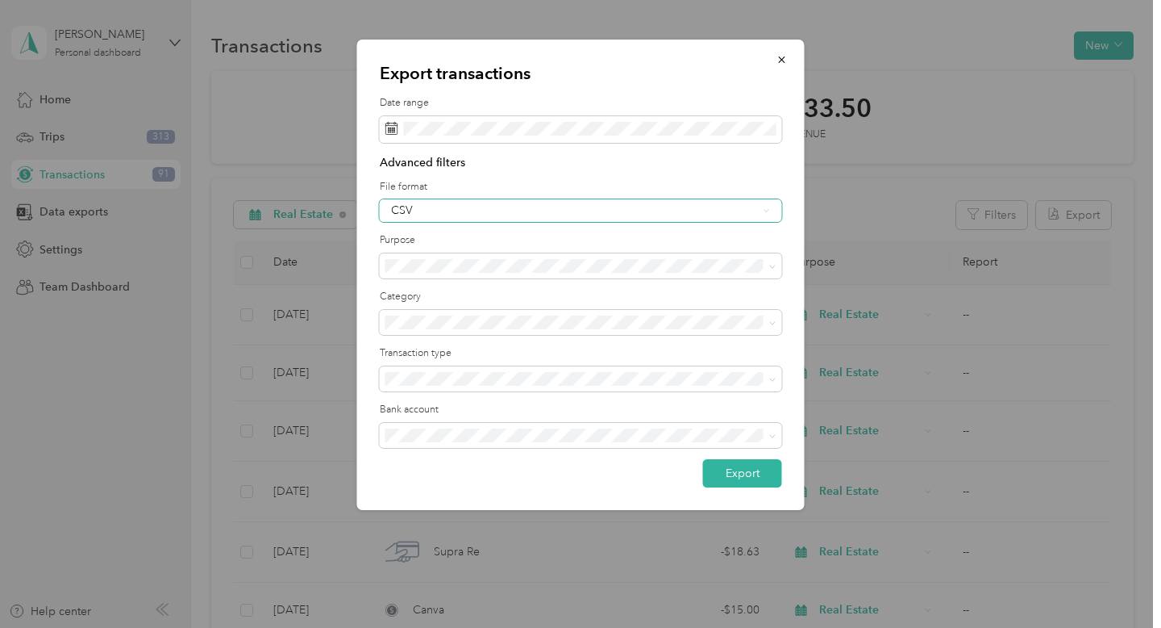
click at [612, 199] on div "CSV" at bounding box center [581, 210] width 402 height 23
click at [578, 294] on div "PDF" at bounding box center [581, 294] width 380 height 17
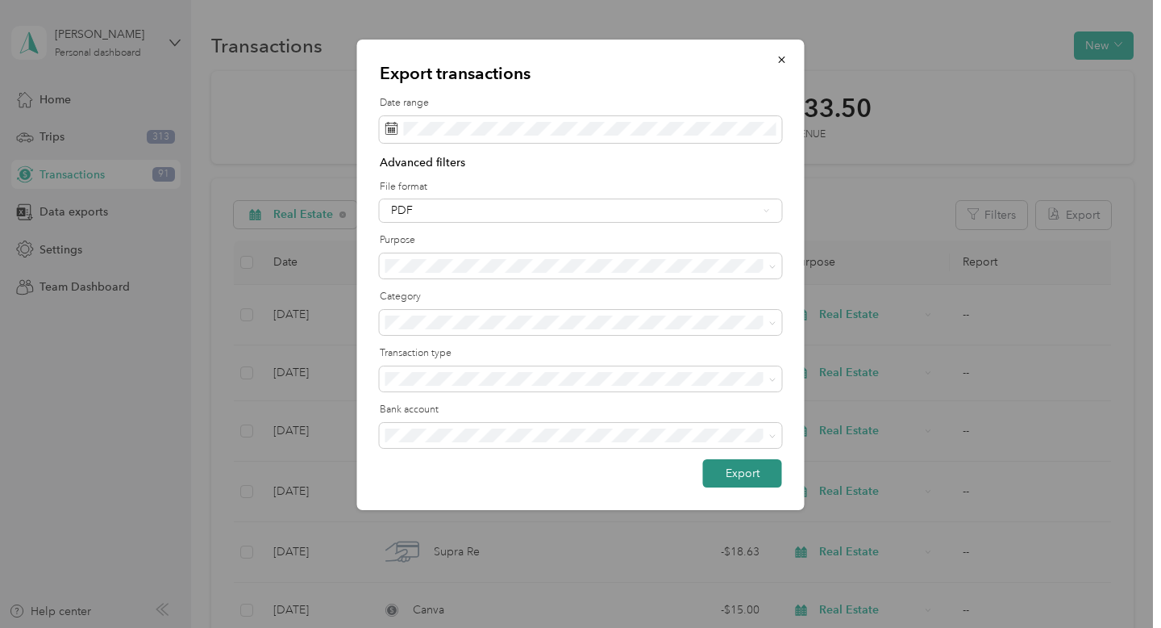
click at [744, 474] on button "Export" at bounding box center [742, 473] width 79 height 28
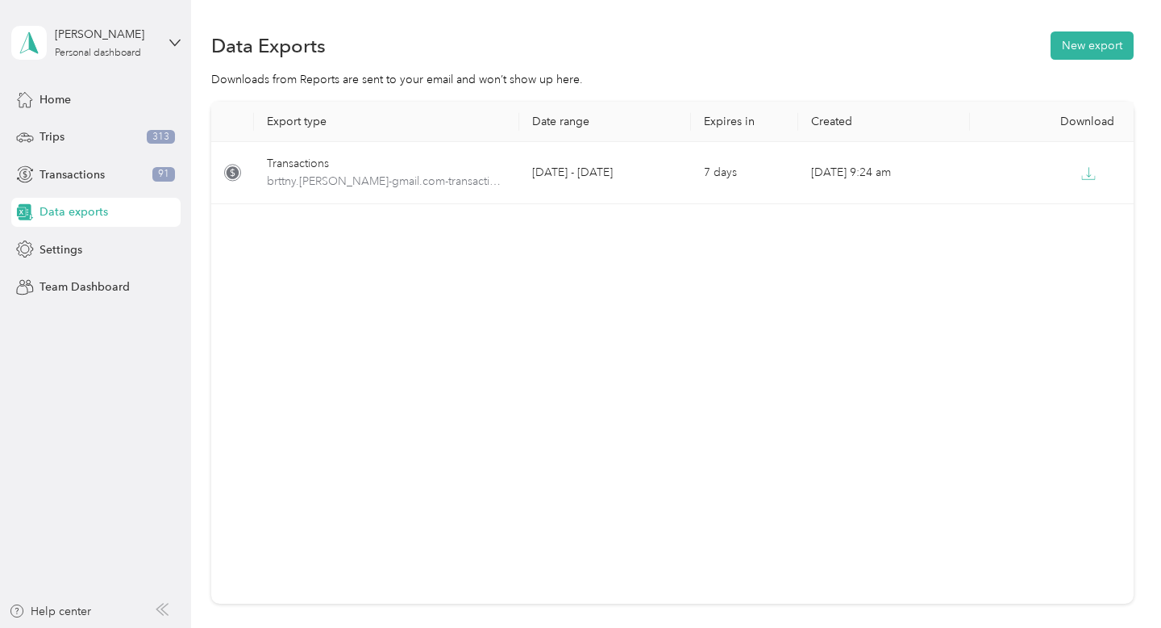
click at [85, 207] on span "Data exports" at bounding box center [74, 211] width 69 height 17
click at [73, 141] on div "Trips 313" at bounding box center [95, 137] width 169 height 29
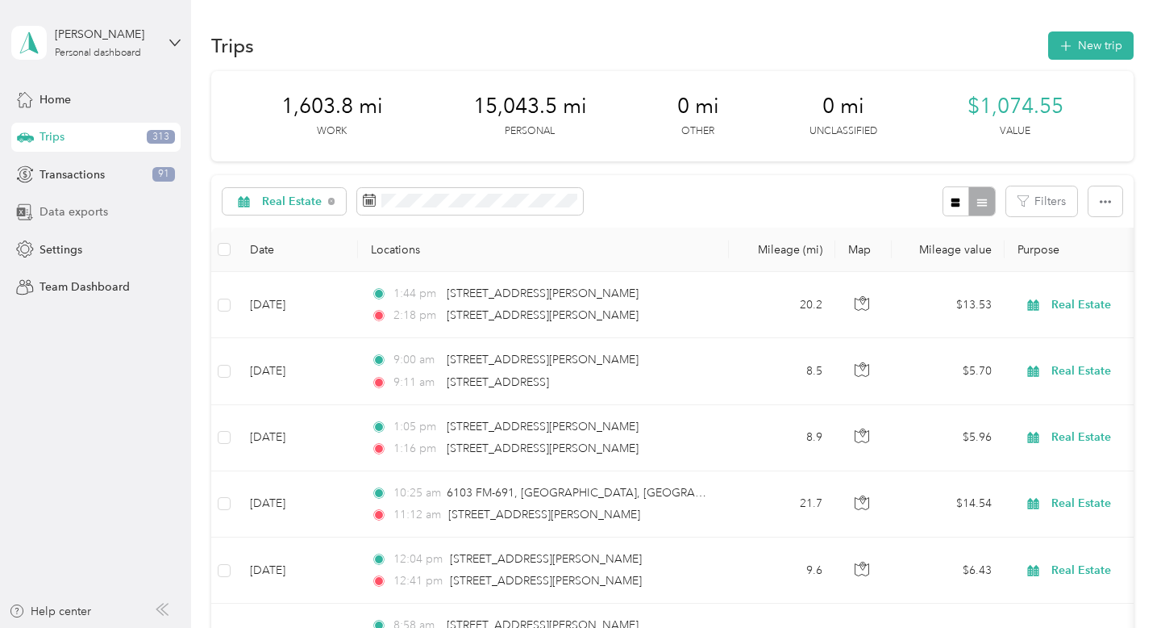
click at [69, 215] on span "Data exports" at bounding box center [74, 211] width 69 height 17
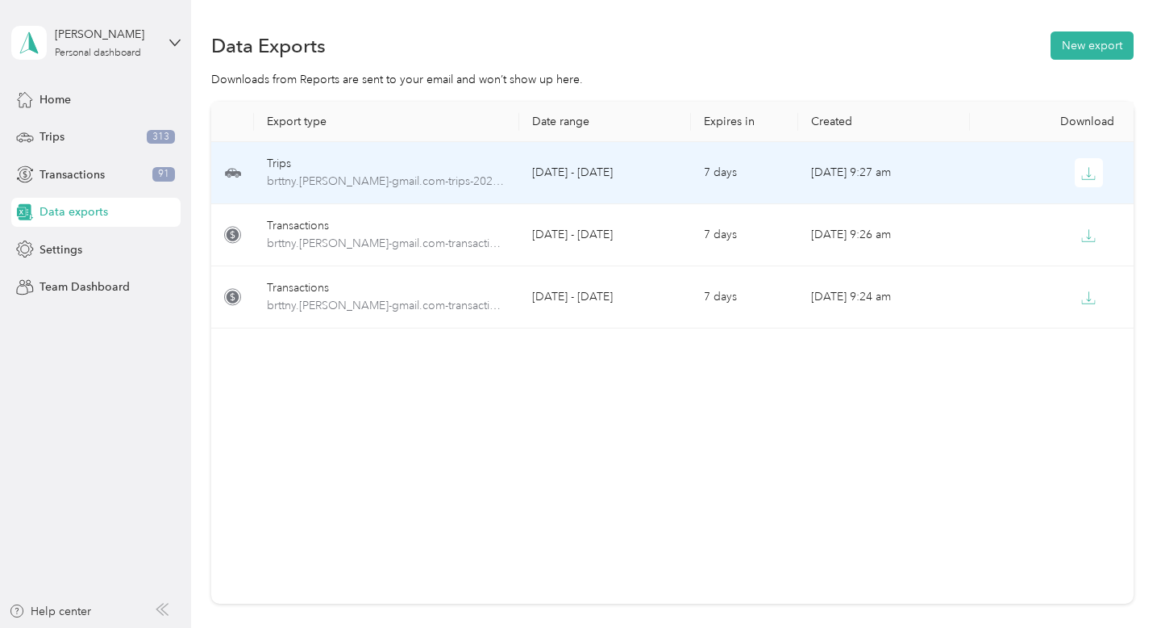
click at [448, 165] on div "Trips" at bounding box center [387, 164] width 240 height 18
